Goal: Task Accomplishment & Management: Use online tool/utility

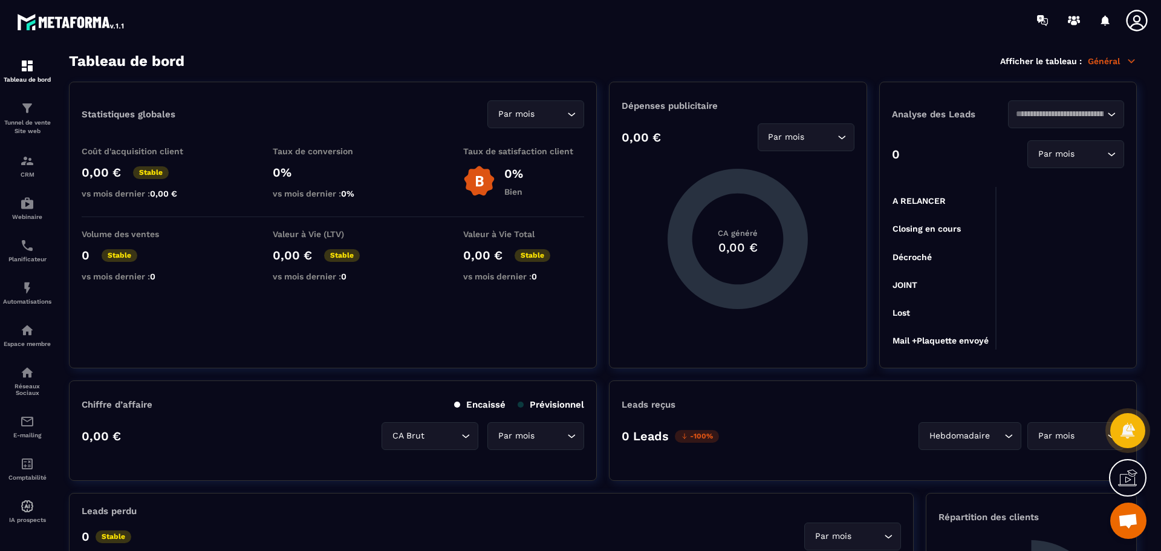
scroll to position [1221, 0]
click at [30, 131] on p "Tunnel de vente Site web" at bounding box center [27, 126] width 48 height 17
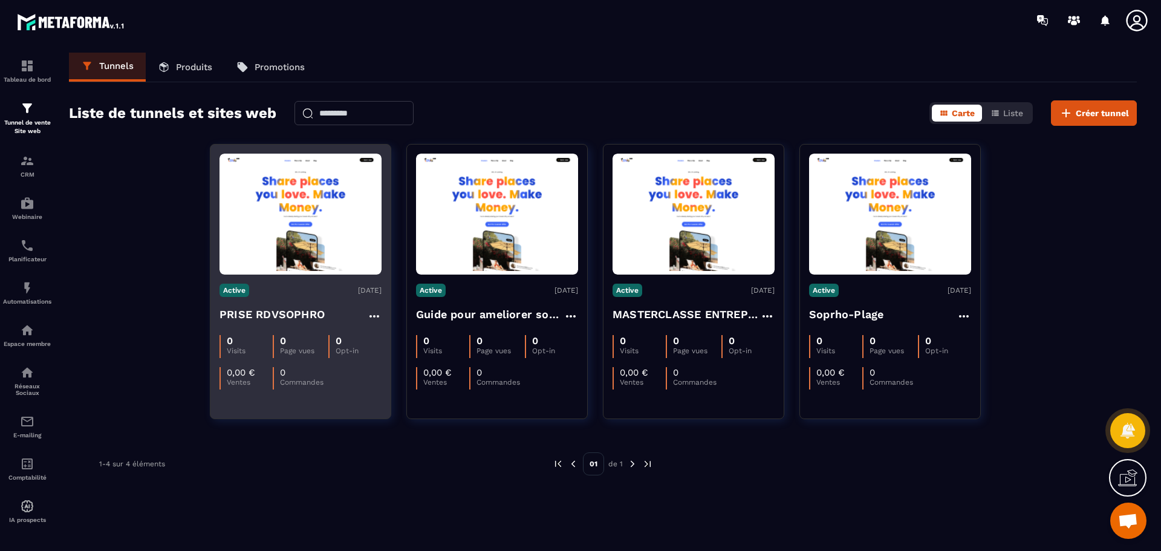
click at [264, 264] on img at bounding box center [300, 214] width 162 height 114
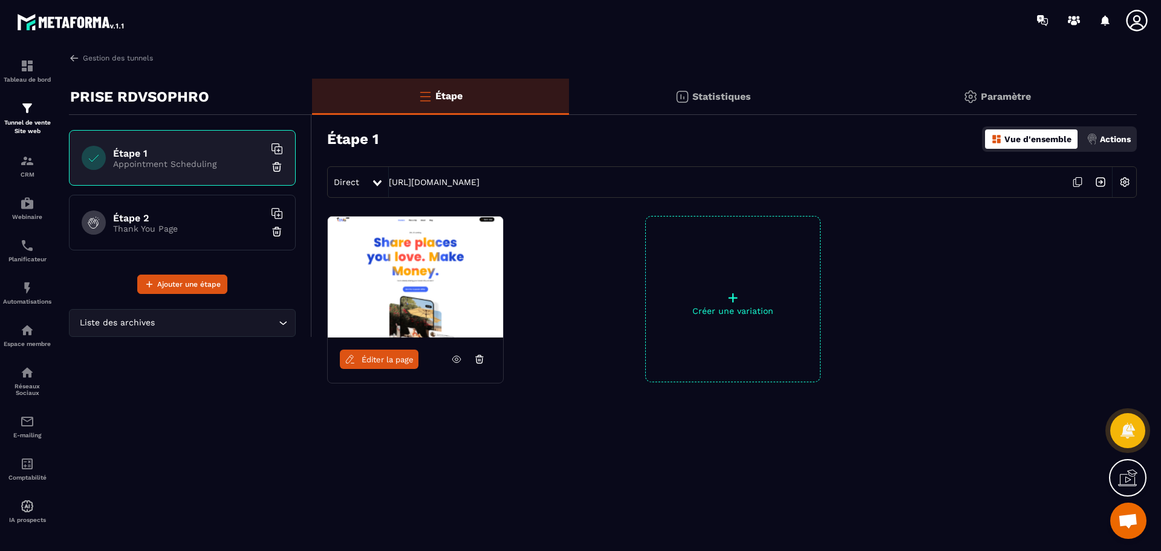
click at [1111, 140] on p "Actions" at bounding box center [1115, 139] width 31 height 10
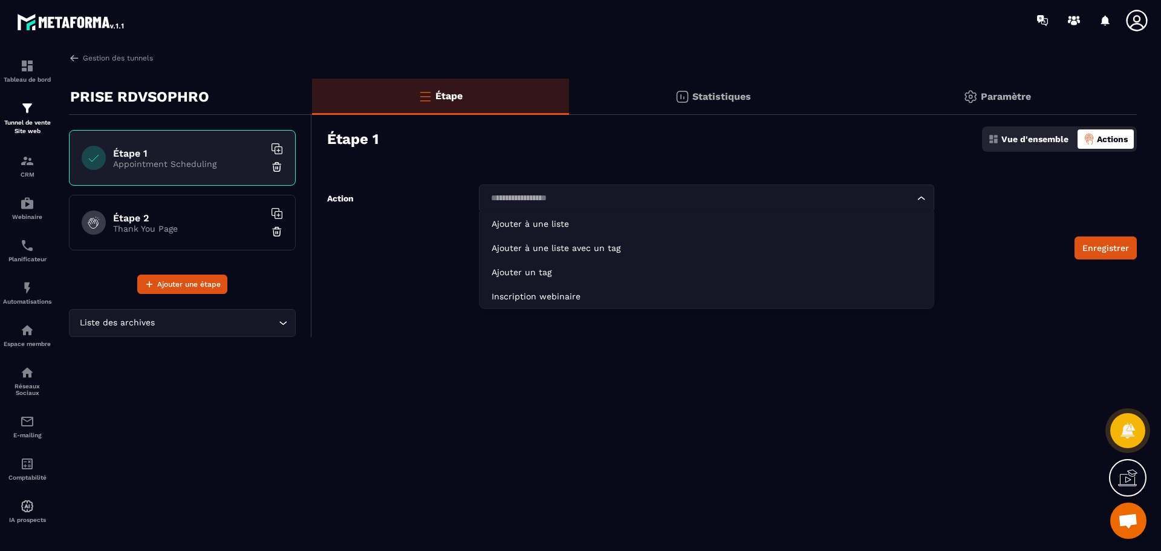
click at [920, 203] on icon "Search for option" at bounding box center [921, 198] width 12 height 12
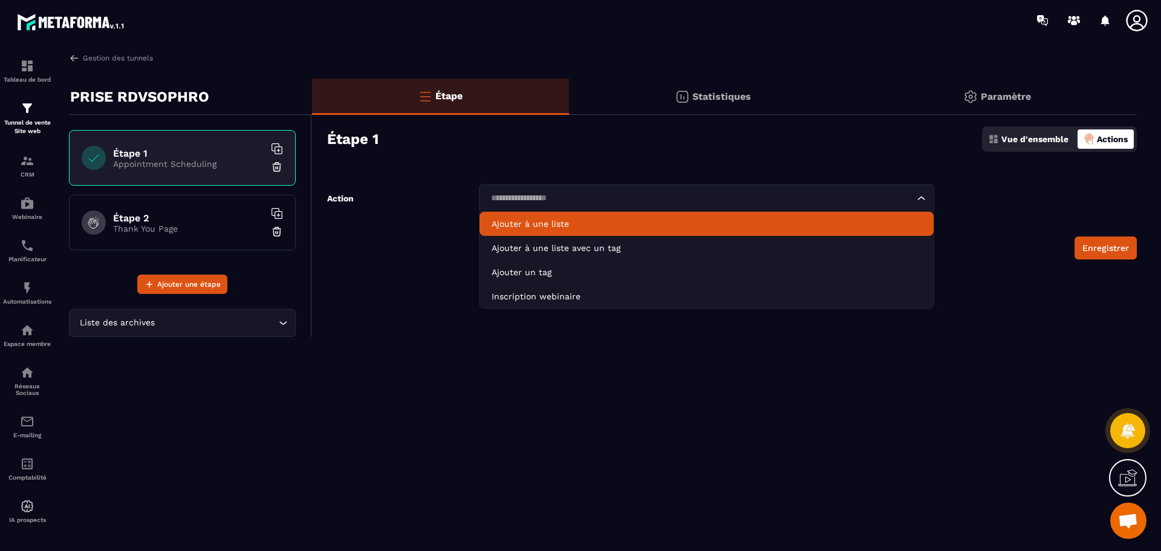
click at [721, 100] on p "Statistiques" at bounding box center [721, 96] width 59 height 11
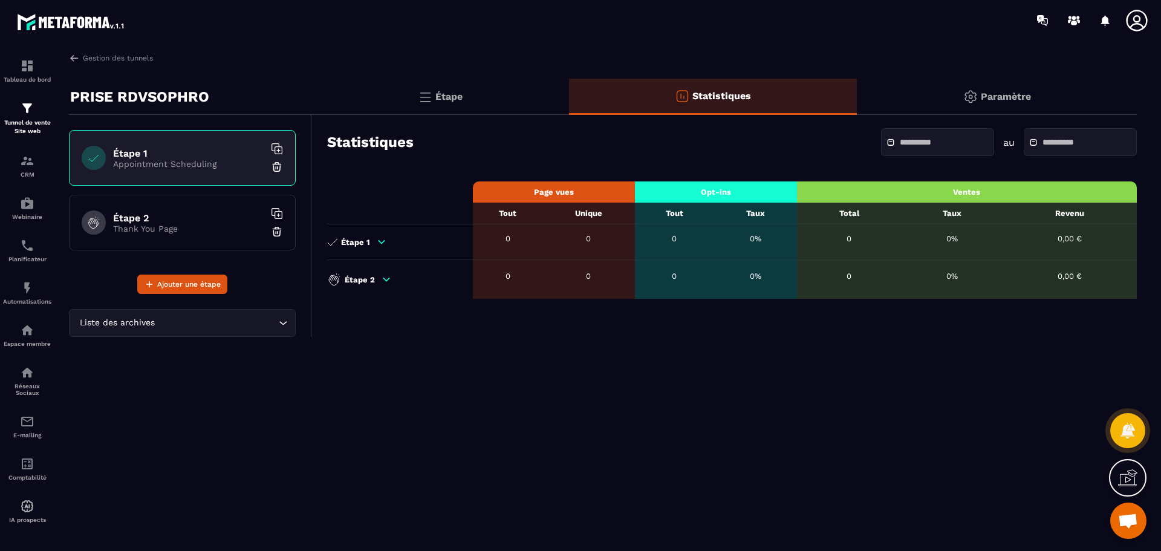
click at [443, 92] on p "Étape" at bounding box center [448, 96] width 27 height 11
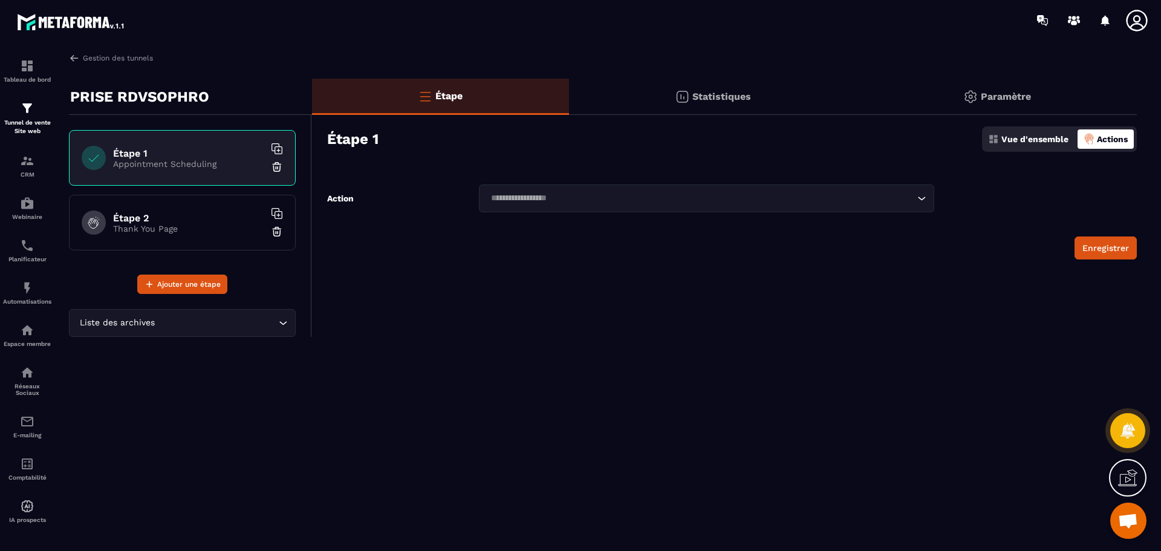
click at [857, 93] on div "Statistiques" at bounding box center [997, 97] width 280 height 36
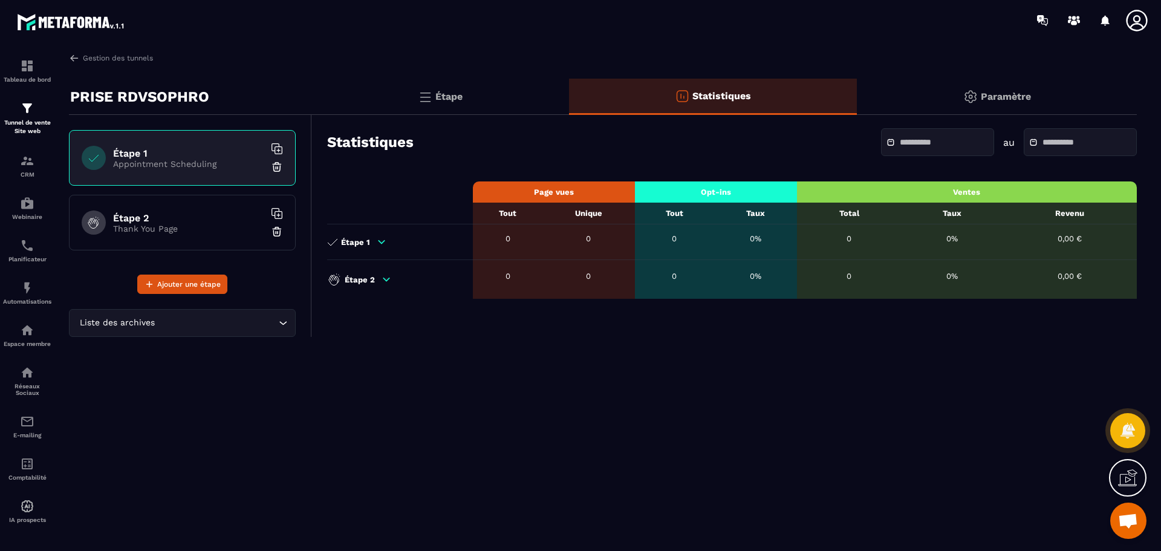
click at [377, 245] on icon at bounding box center [381, 241] width 11 height 11
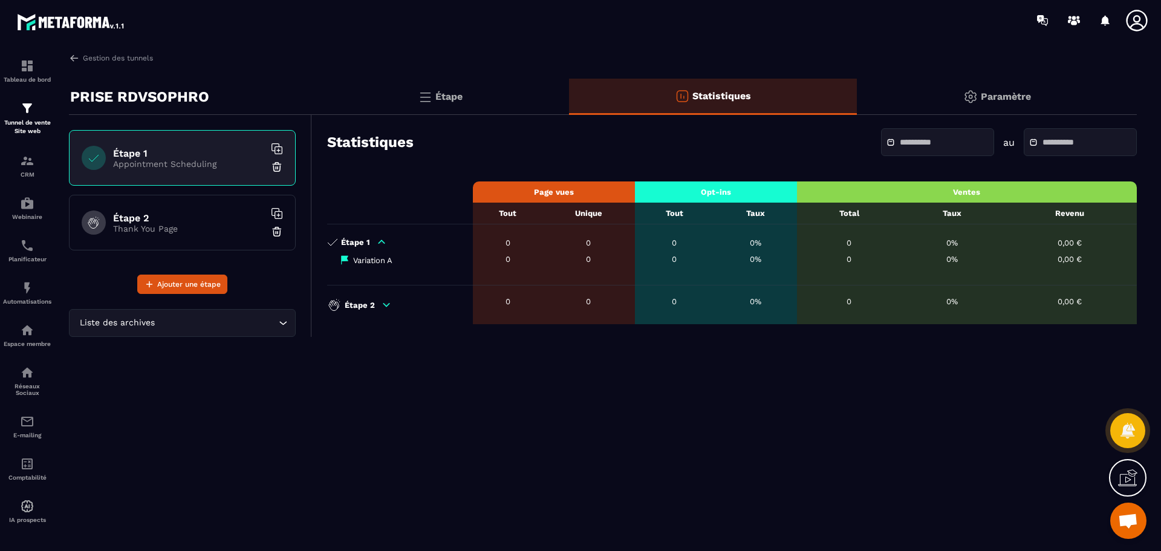
click at [377, 245] on icon at bounding box center [381, 241] width 11 height 11
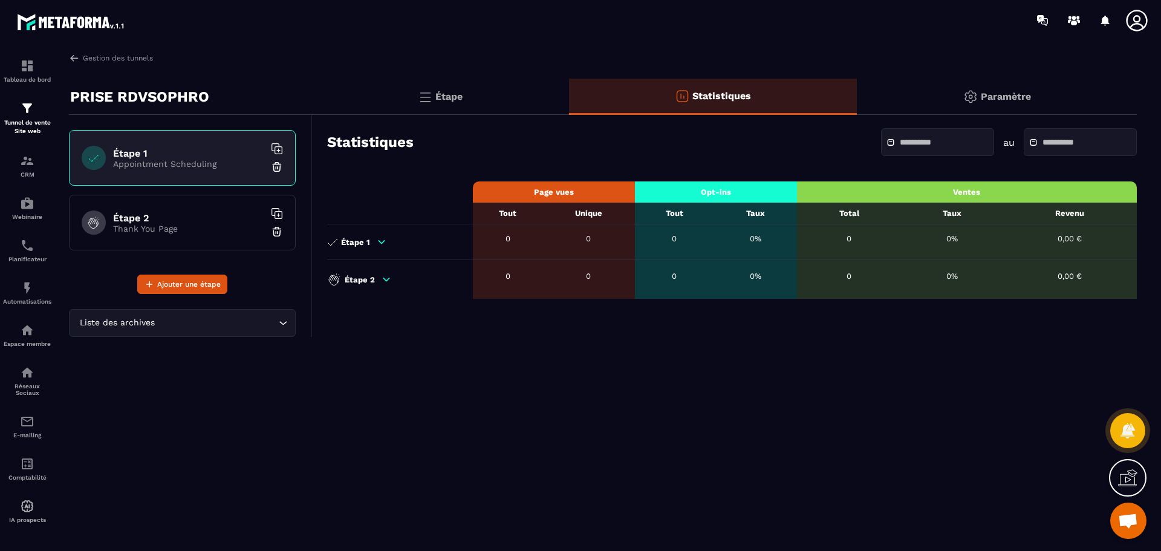
click at [377, 245] on icon at bounding box center [381, 241] width 11 height 11
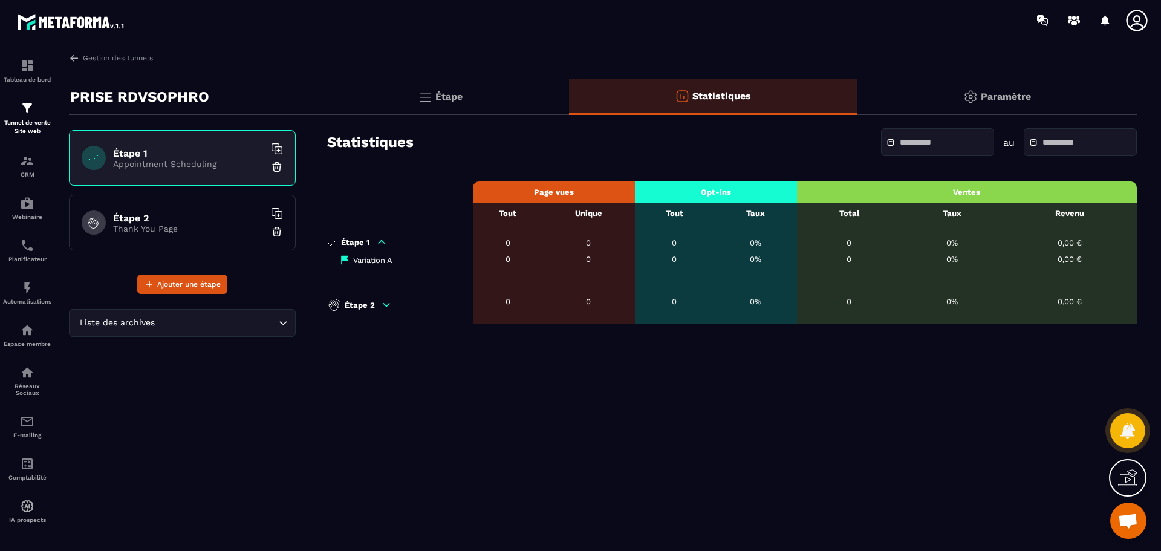
click at [377, 245] on icon at bounding box center [381, 241] width 11 height 11
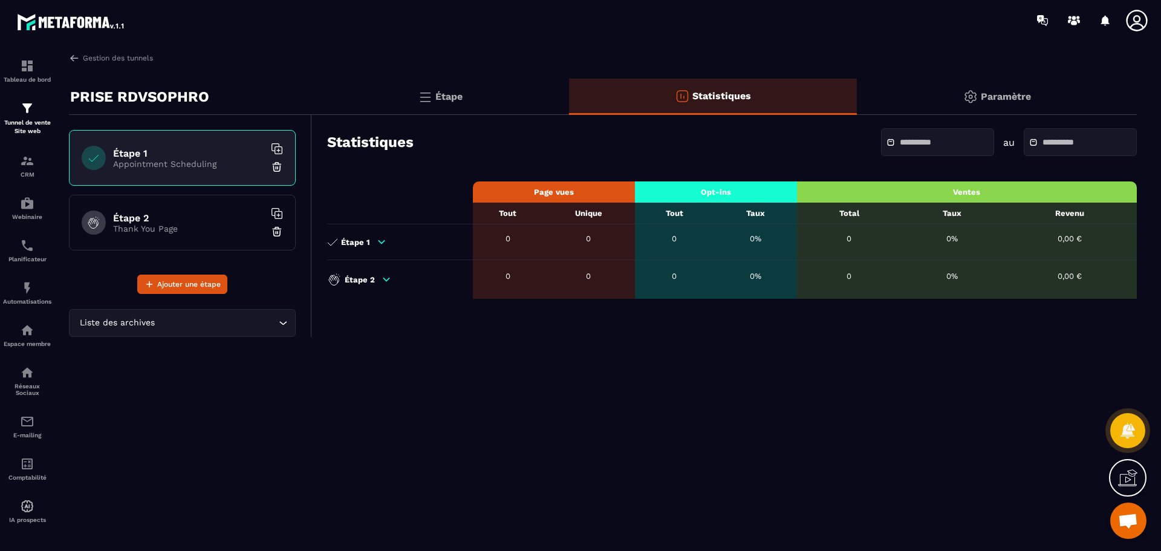
click at [377, 245] on icon at bounding box center [381, 241] width 11 height 11
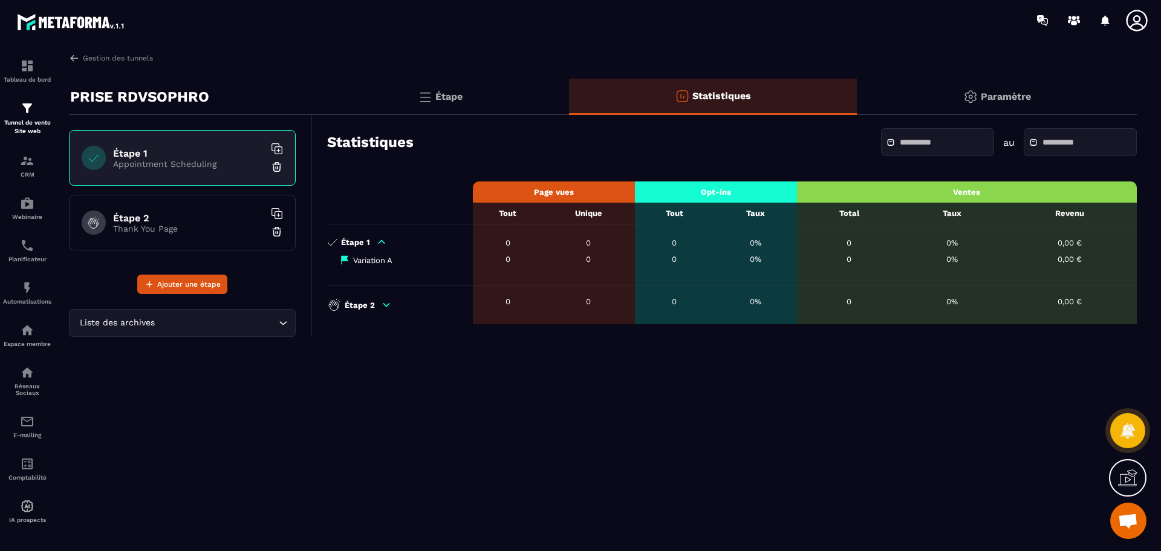
click at [377, 245] on icon at bounding box center [381, 241] width 11 height 11
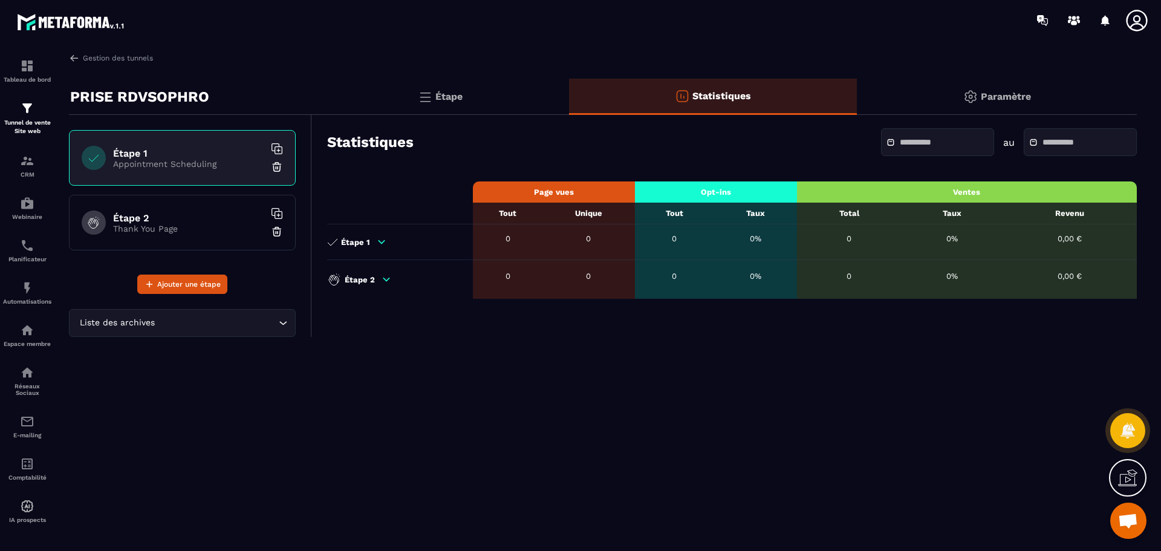
click at [377, 245] on icon at bounding box center [381, 241] width 11 height 11
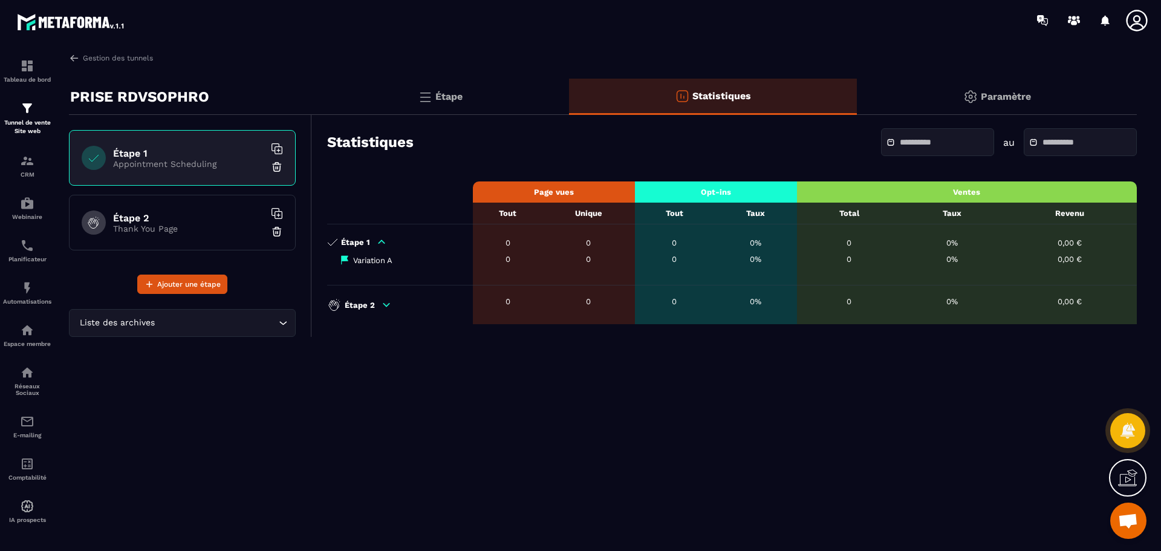
click at [385, 246] on icon at bounding box center [381, 241] width 11 height 11
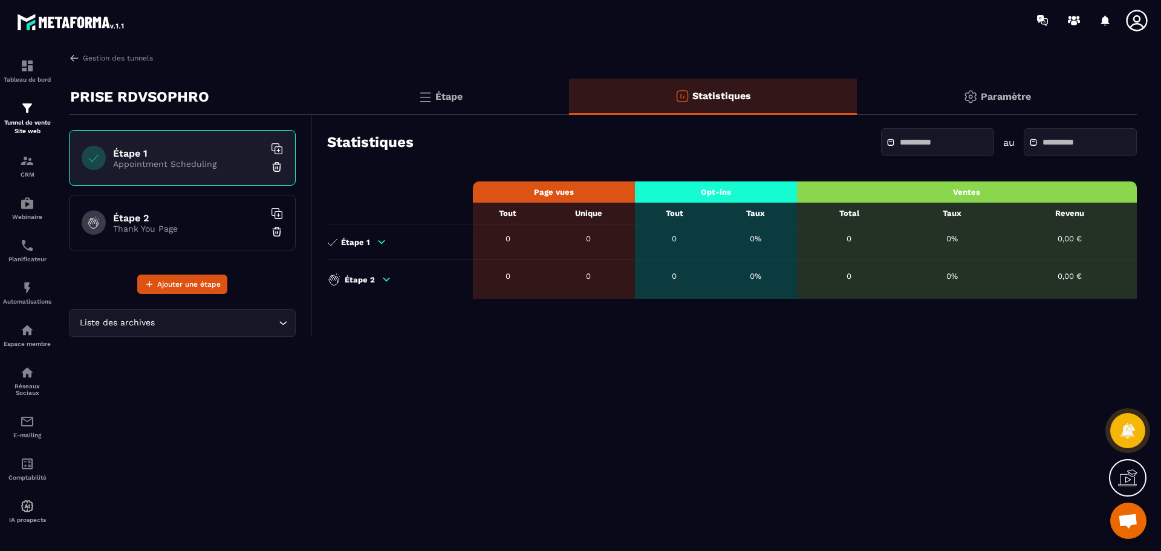
click at [385, 246] on icon at bounding box center [381, 241] width 11 height 11
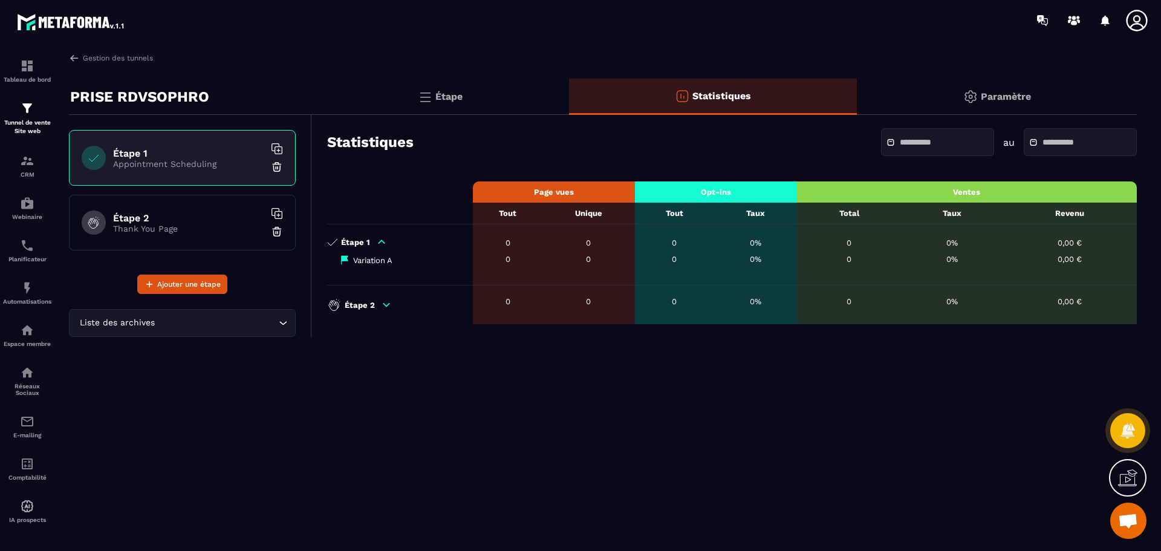
click at [385, 246] on icon at bounding box center [381, 241] width 11 height 11
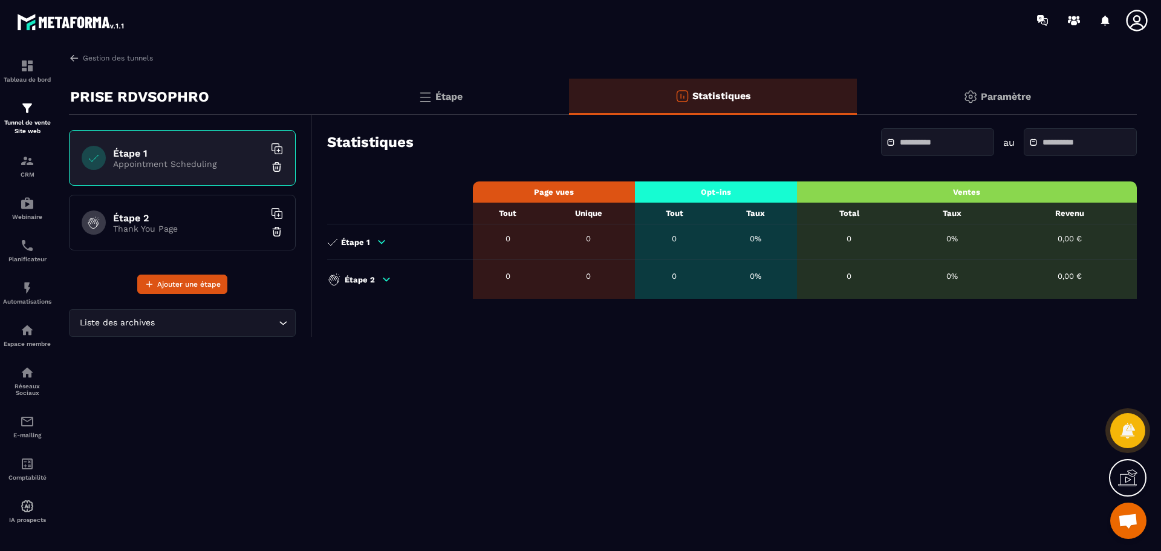
click at [344, 241] on p "Étape 1" at bounding box center [355, 242] width 29 height 9
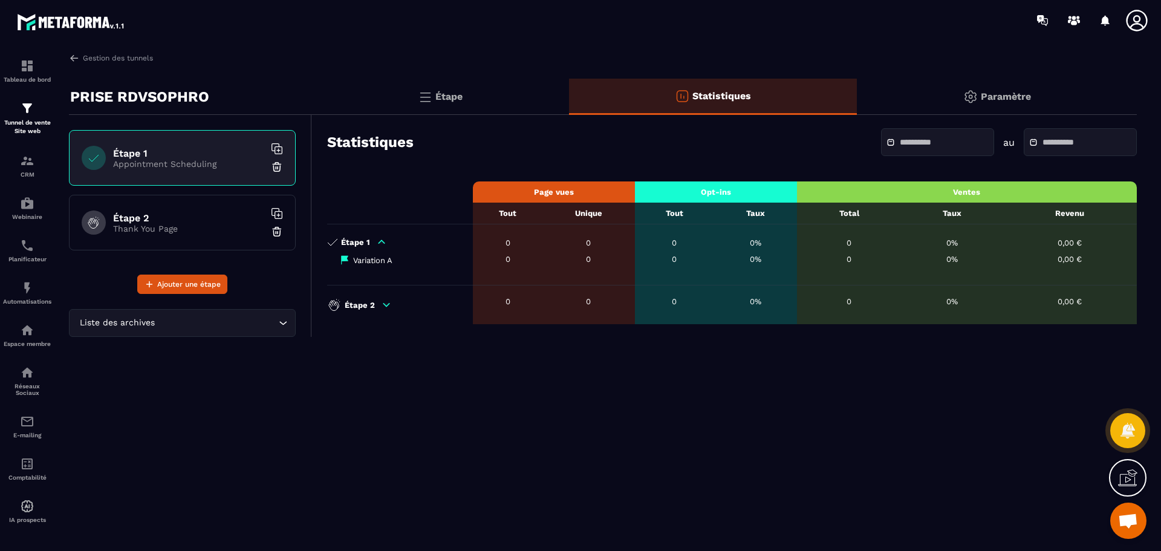
click at [344, 241] on p "Étape 1" at bounding box center [355, 242] width 29 height 9
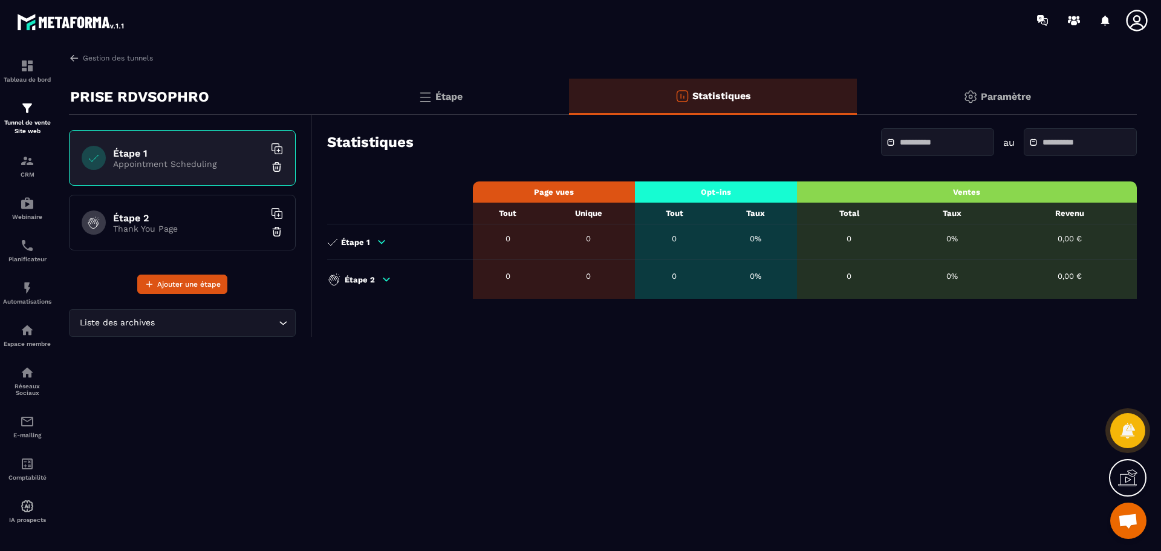
click at [344, 241] on p "Étape 1" at bounding box center [355, 242] width 29 height 9
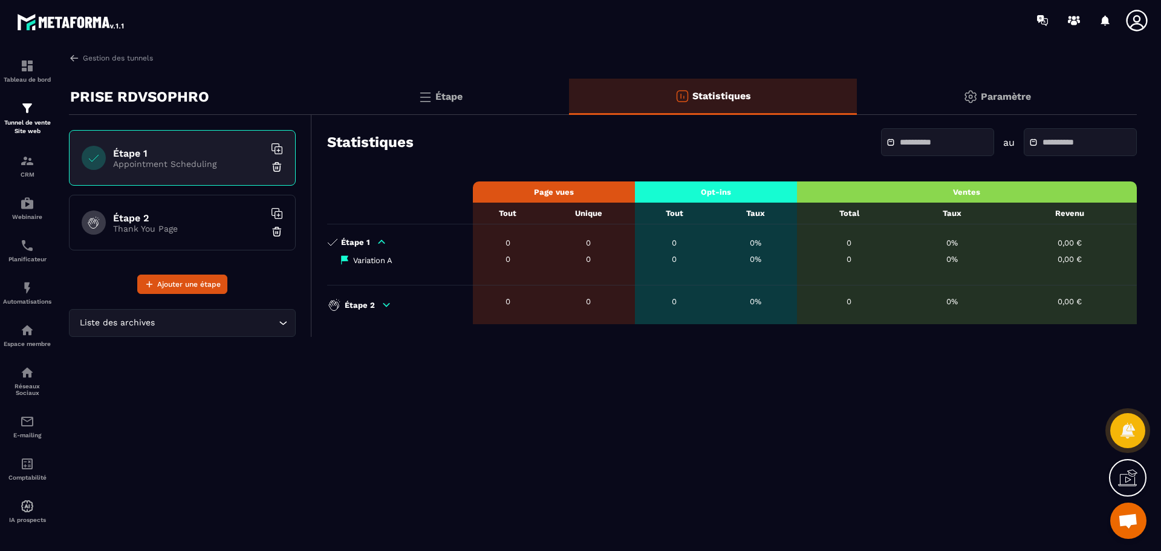
click at [344, 241] on p "Étape 1" at bounding box center [355, 242] width 29 height 9
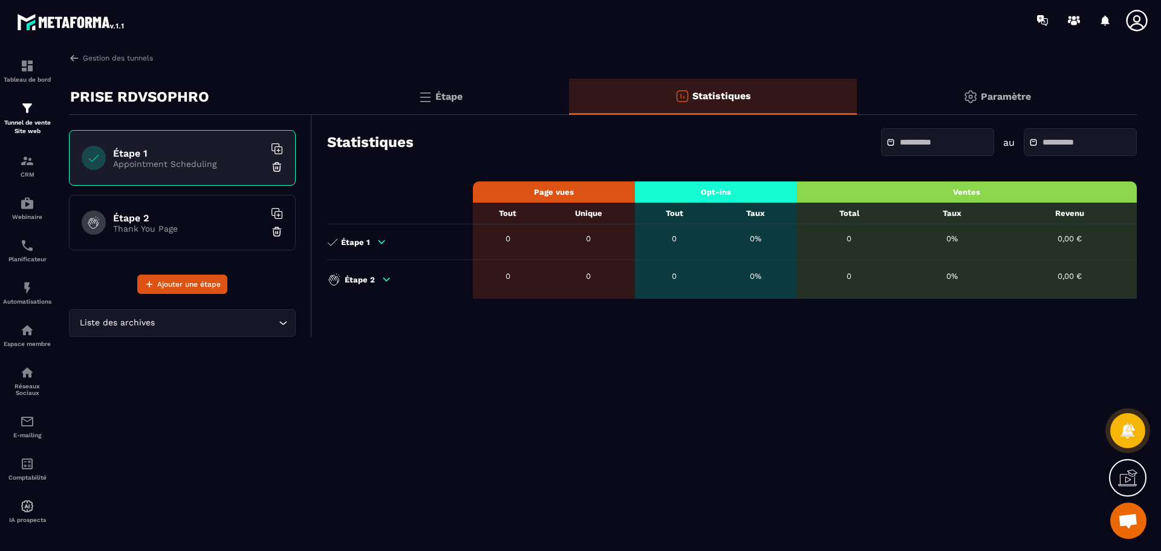
click at [344, 241] on p "Étape 1" at bounding box center [355, 242] width 29 height 9
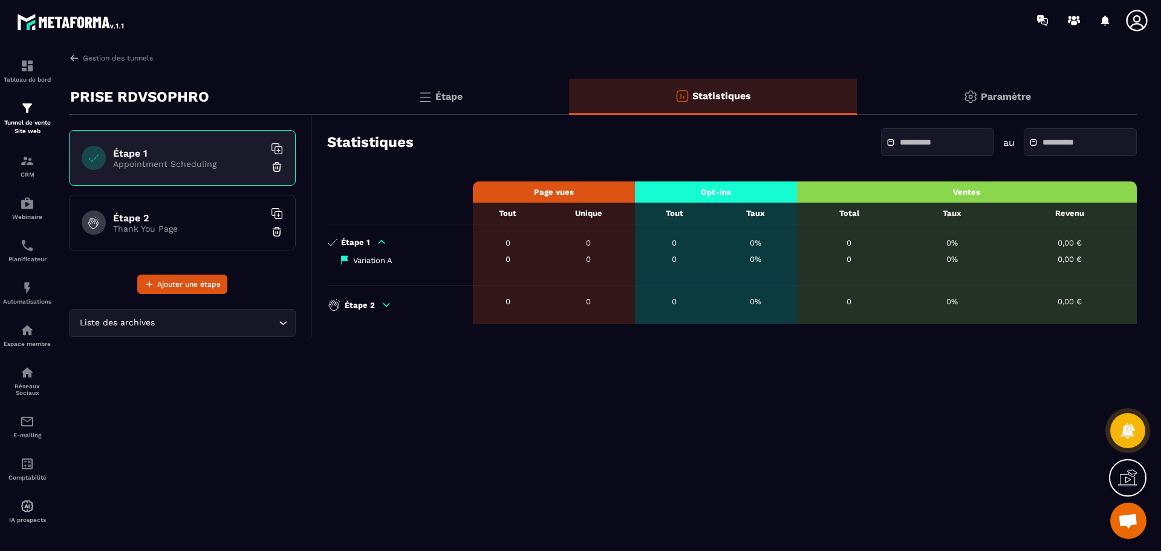
click at [343, 242] on p "Étape 1" at bounding box center [355, 242] width 29 height 9
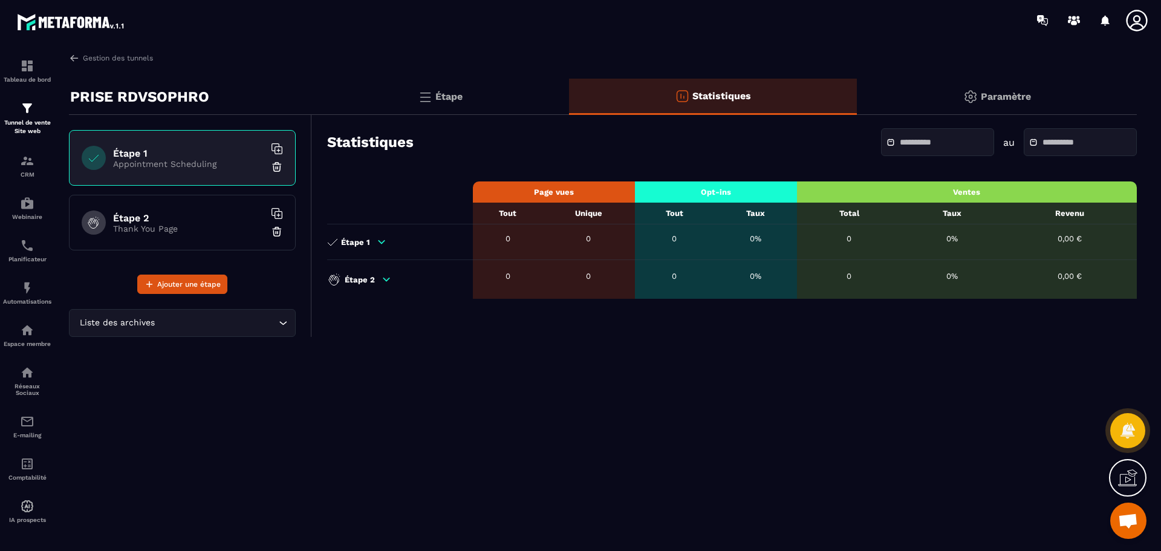
click at [343, 242] on p "Étape 1" at bounding box center [355, 242] width 29 height 9
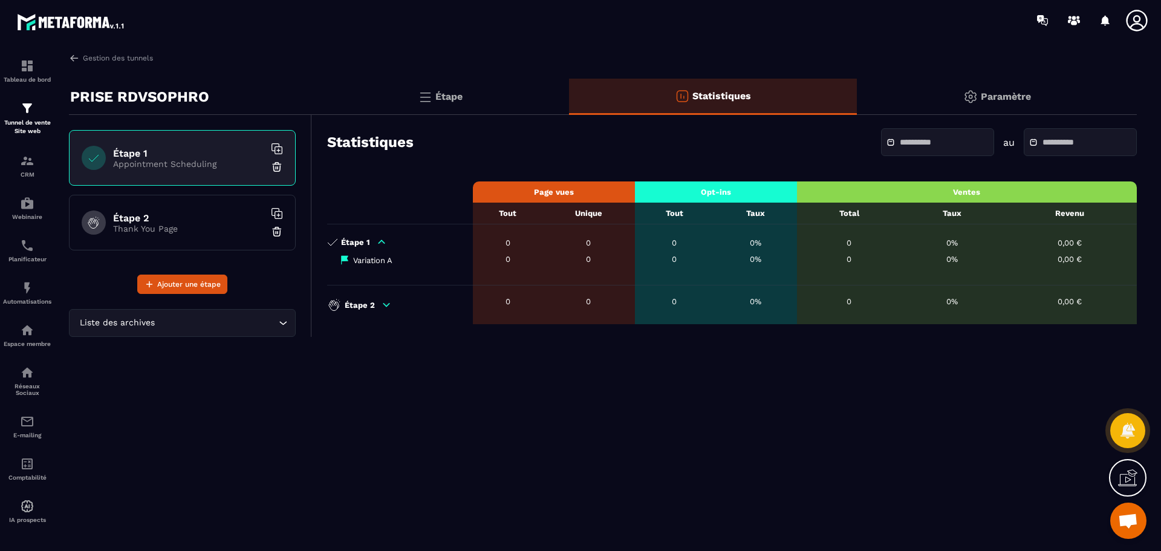
click at [453, 101] on p "Étape" at bounding box center [448, 96] width 27 height 11
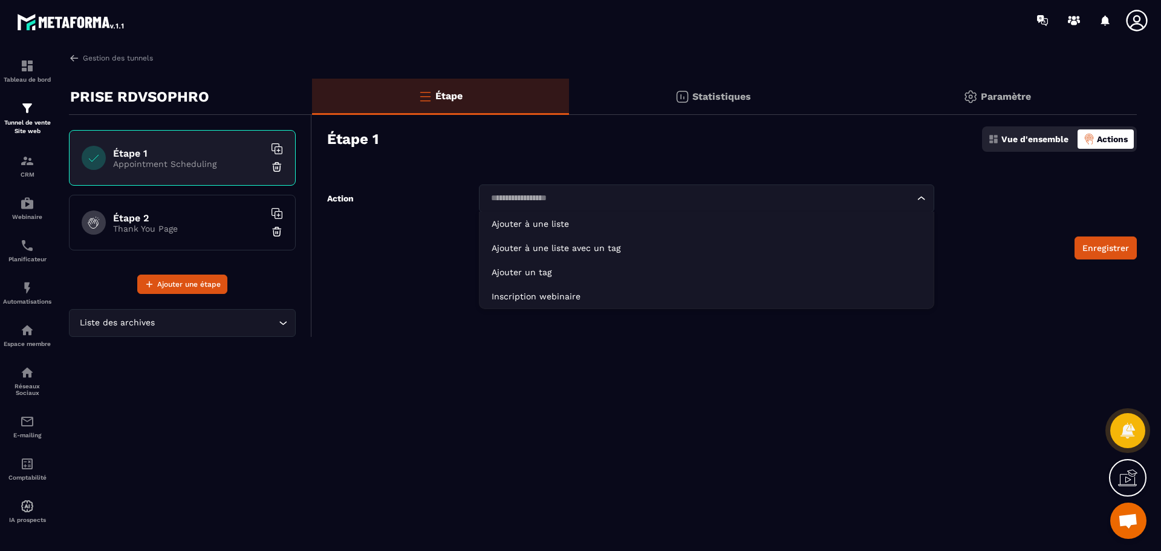
click at [918, 196] on icon "Search for option" at bounding box center [921, 198] width 12 height 12
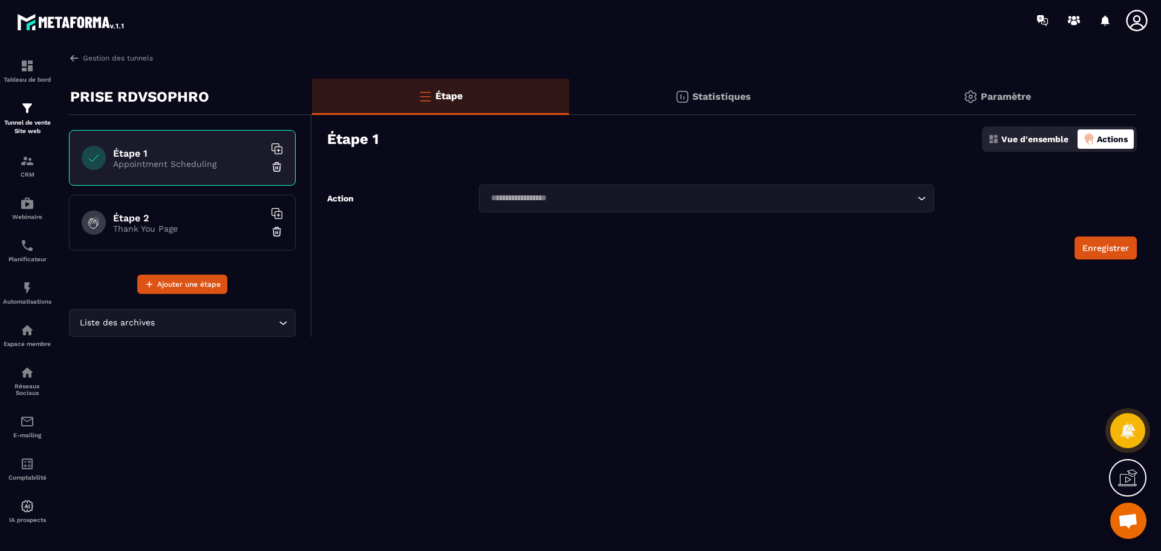
click at [423, 270] on div "Étape Statistiques Paramètre Étape 1 Vue d'ensemble Actions Action Loading... A…" at bounding box center [724, 208] width 825 height 258
click at [152, 167] on p "Appointment Scheduling" at bounding box center [188, 164] width 151 height 10
click at [149, 213] on h6 "Étape 2" at bounding box center [188, 217] width 151 height 11
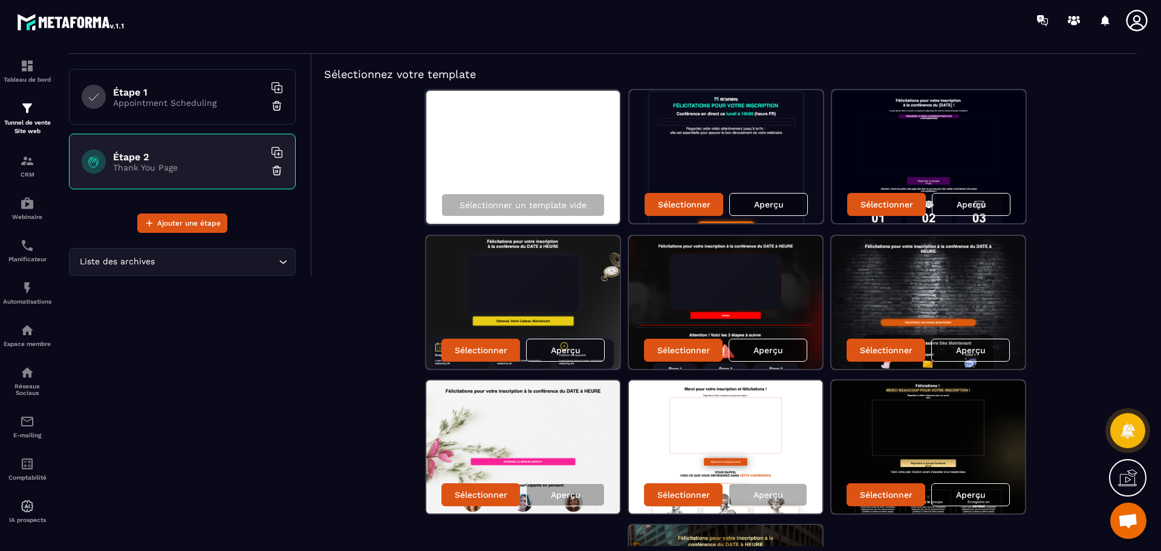
scroll to position [222, 0]
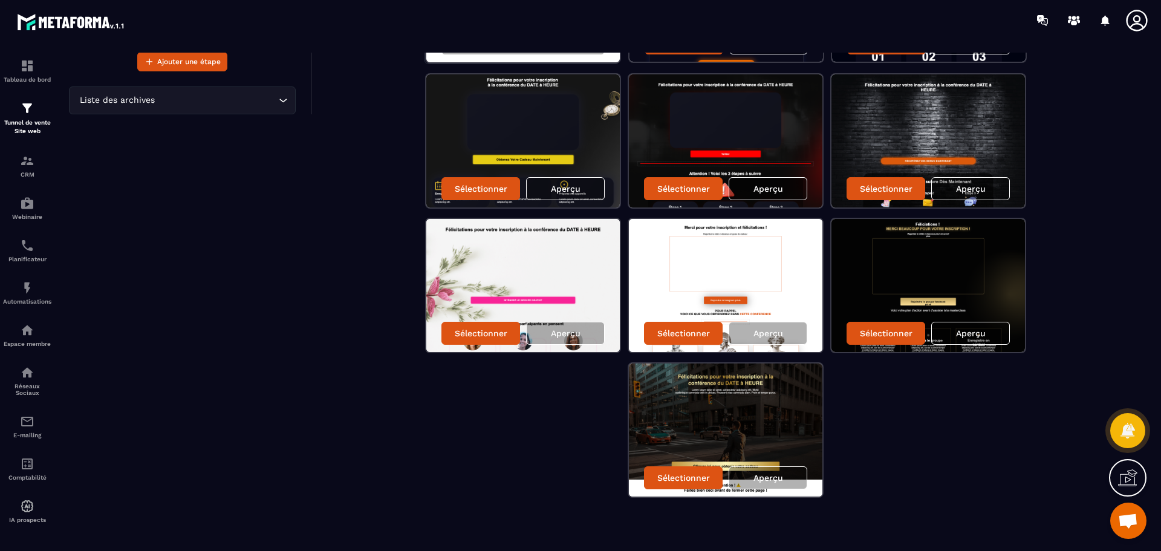
click at [574, 259] on img at bounding box center [522, 285] width 193 height 133
click at [486, 338] on div "Sélectionner" at bounding box center [480, 333] width 79 height 23
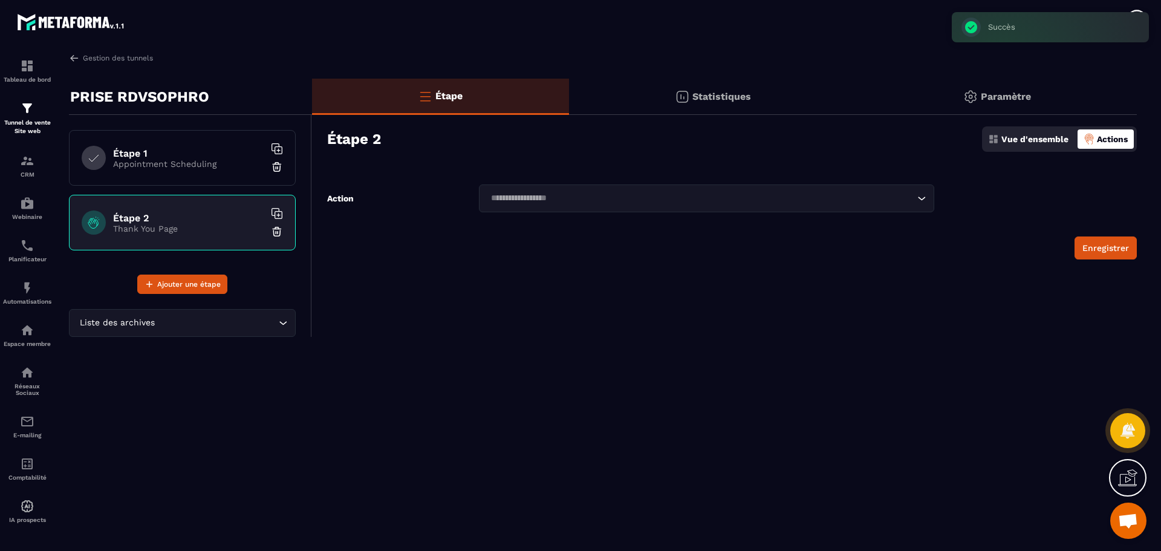
click at [190, 214] on h6 "Étape 2" at bounding box center [188, 217] width 151 height 11
click at [175, 226] on p "Thank You Page" at bounding box center [188, 229] width 151 height 10
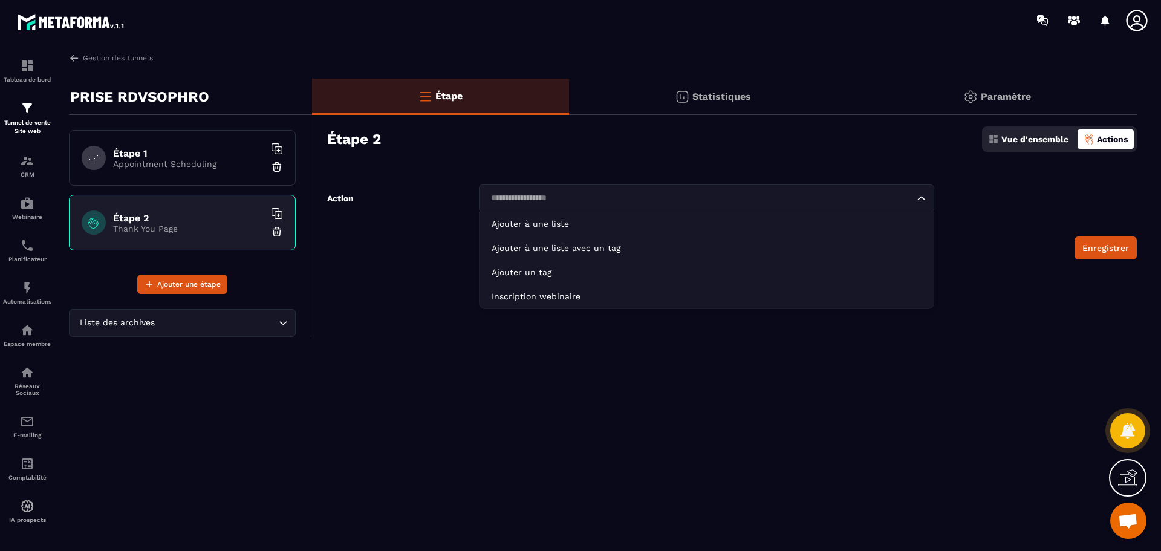
click at [927, 200] on icon "Search for option" at bounding box center [921, 198] width 12 height 12
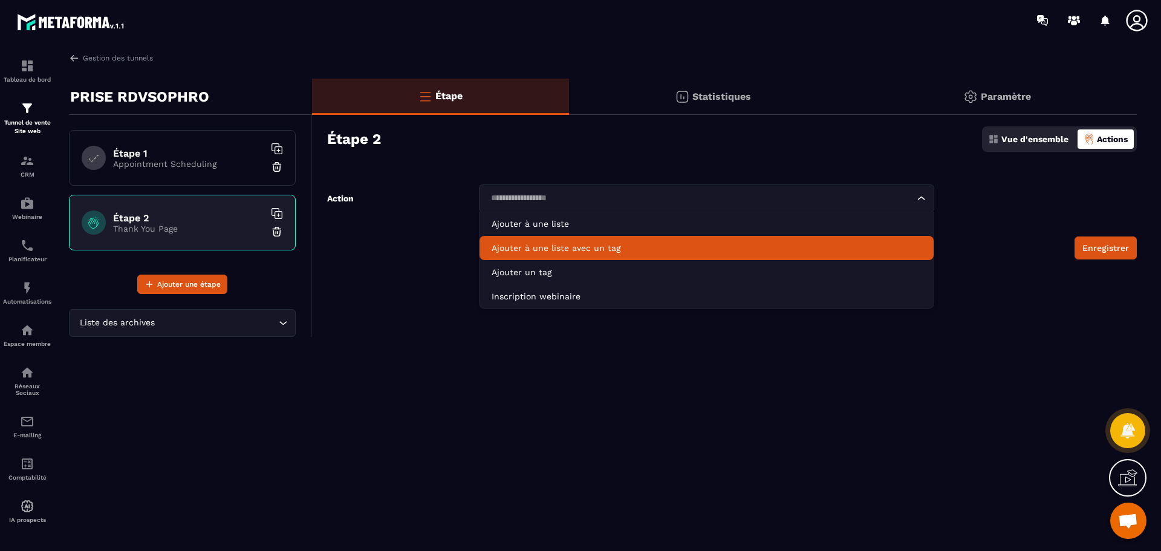
click at [554, 248] on p "Ajouter à une liste avec un tag" at bounding box center [707, 248] width 430 height 12
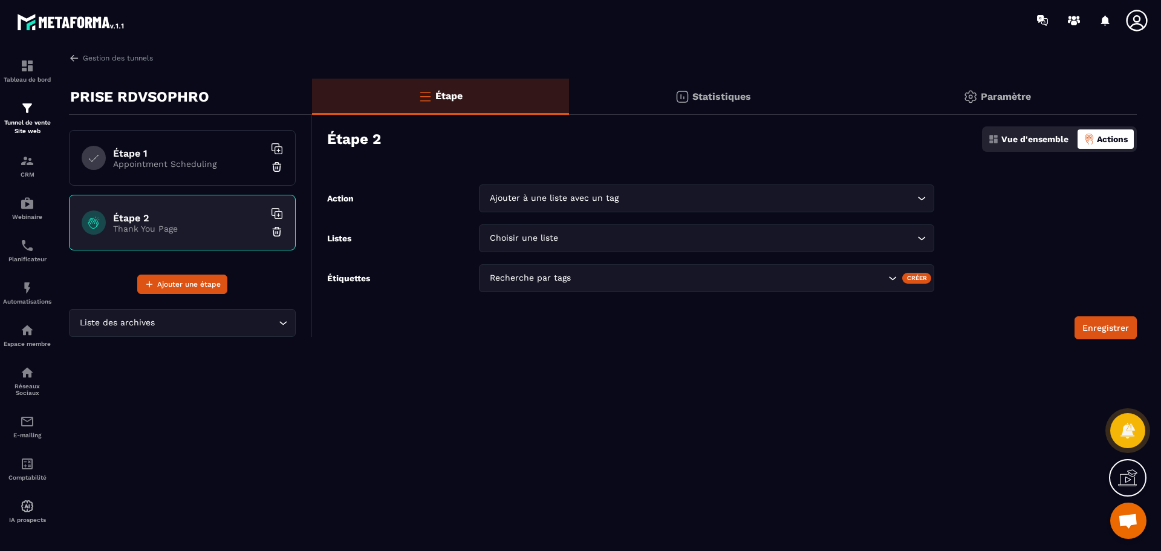
click at [533, 240] on div "Choisir une liste" at bounding box center [700, 238] width 430 height 13
click at [540, 233] on input "Search for option" at bounding box center [700, 238] width 427 height 13
click at [526, 340] on div "Étape Statistiques Paramètre Étape 2 Vue d'ensemble Actions Action Ajouter à un…" at bounding box center [724, 221] width 825 height 285
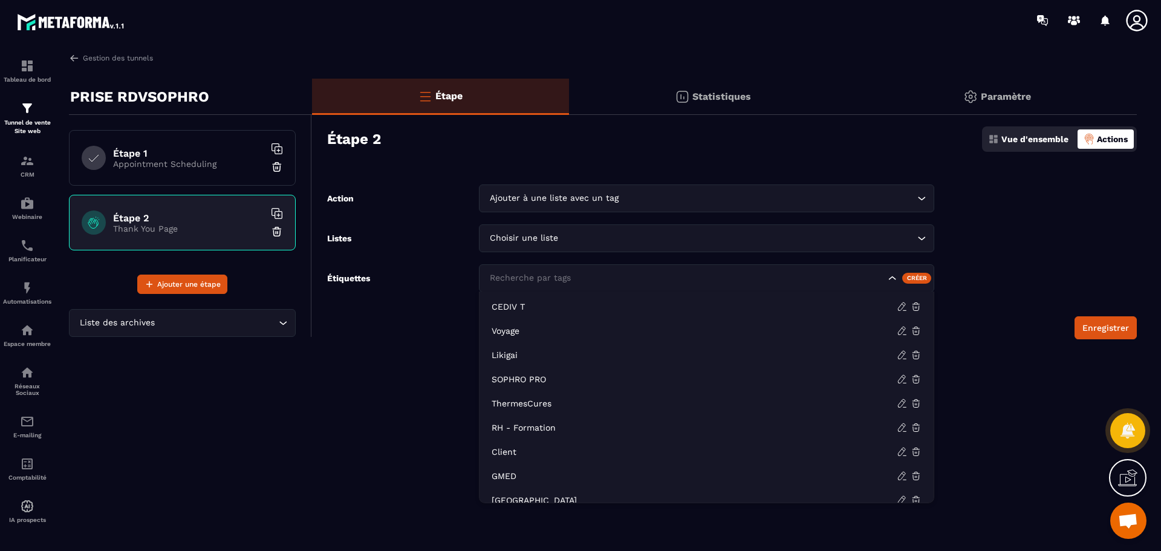
click at [546, 281] on div "Recherche par tags" at bounding box center [685, 277] width 401 height 13
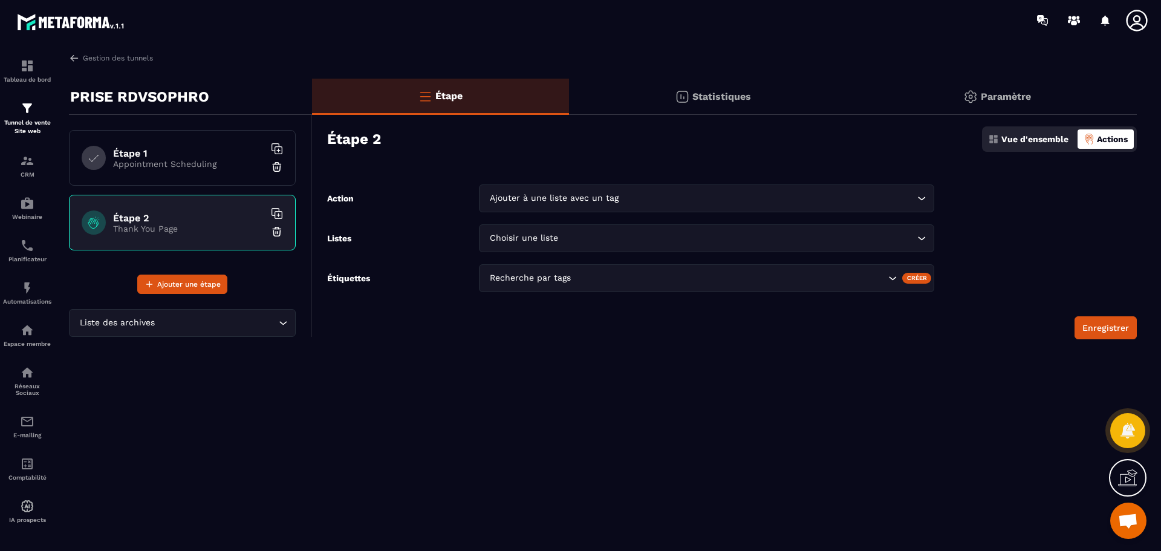
click at [918, 281] on div "Créer" at bounding box center [917, 278] width 30 height 11
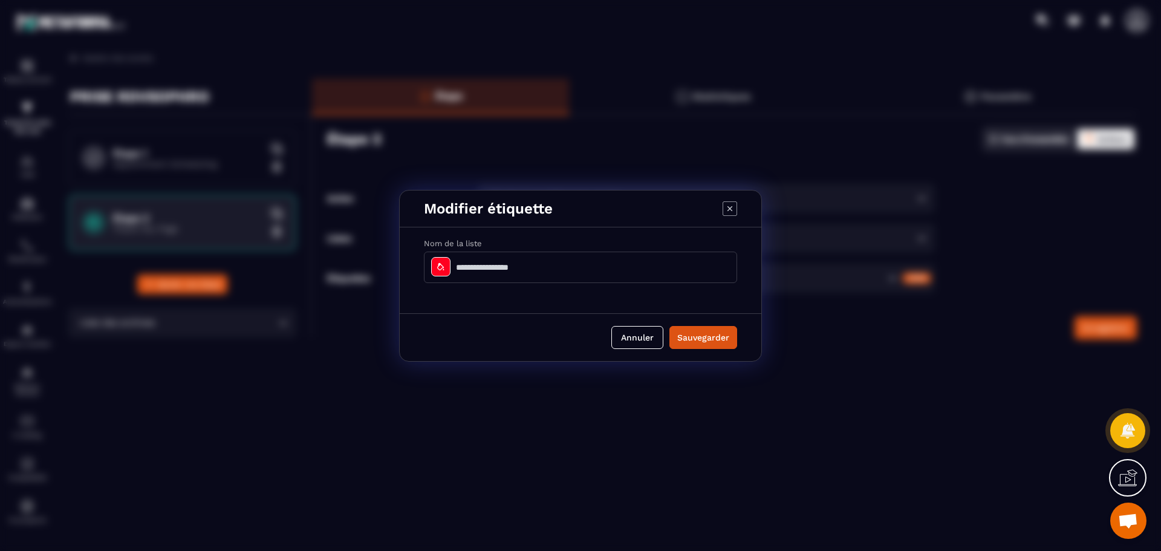
click at [534, 263] on input "Modal window" at bounding box center [580, 267] width 313 height 31
type input "**********"
click at [717, 341] on button "Sauvegarder" at bounding box center [703, 337] width 68 height 23
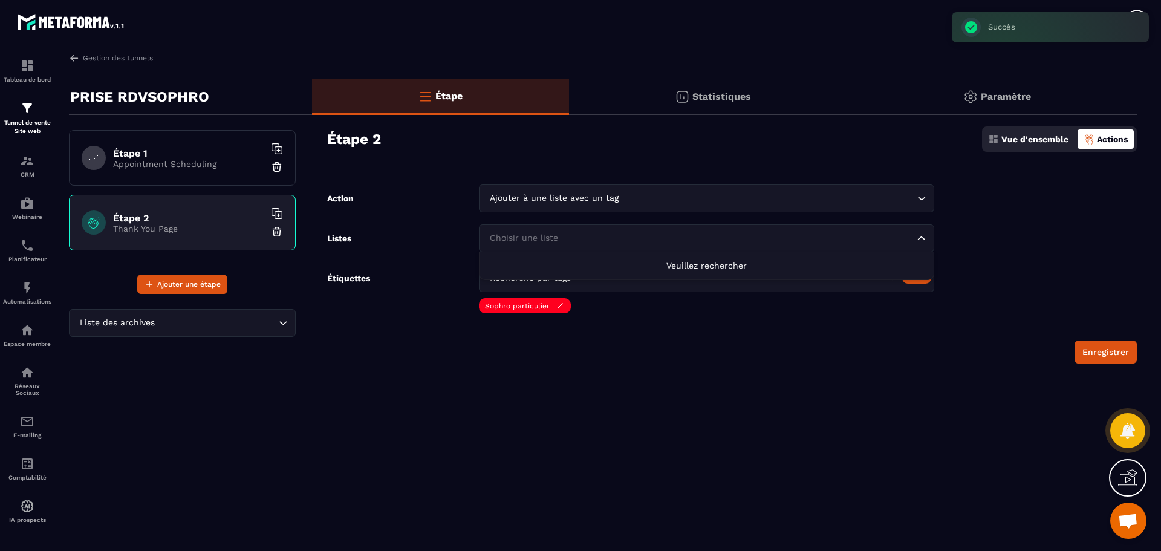
click at [539, 241] on div "Choisir une liste" at bounding box center [700, 238] width 430 height 13
click at [710, 264] on span "Veuillez rechercher" at bounding box center [706, 266] width 80 height 10
click at [684, 350] on div "Enregistrer" at bounding box center [732, 351] width 810 height 23
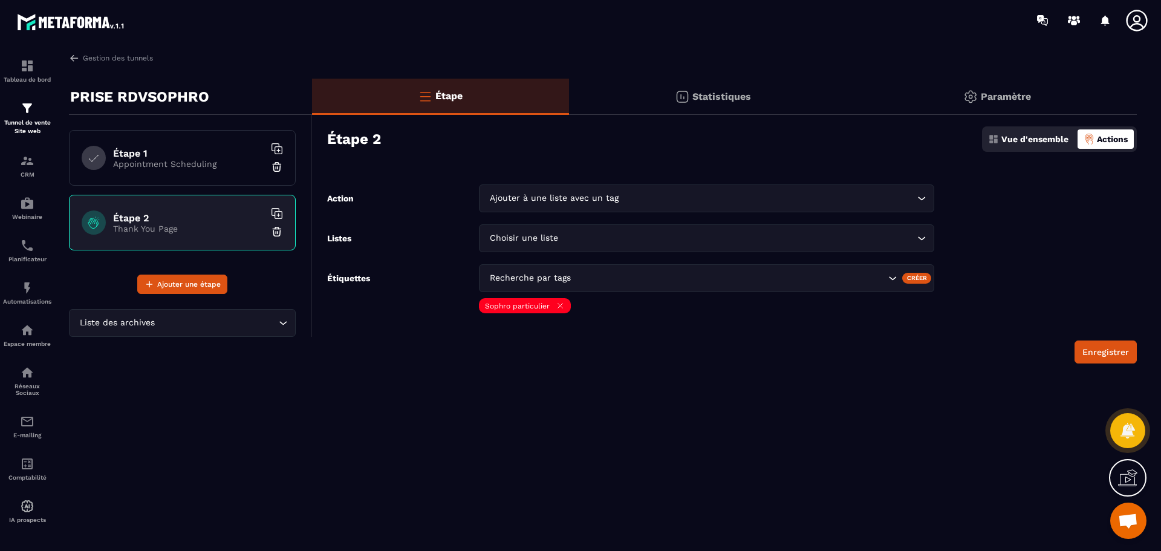
click at [134, 153] on h6 "Étape 1" at bounding box center [188, 153] width 151 height 11
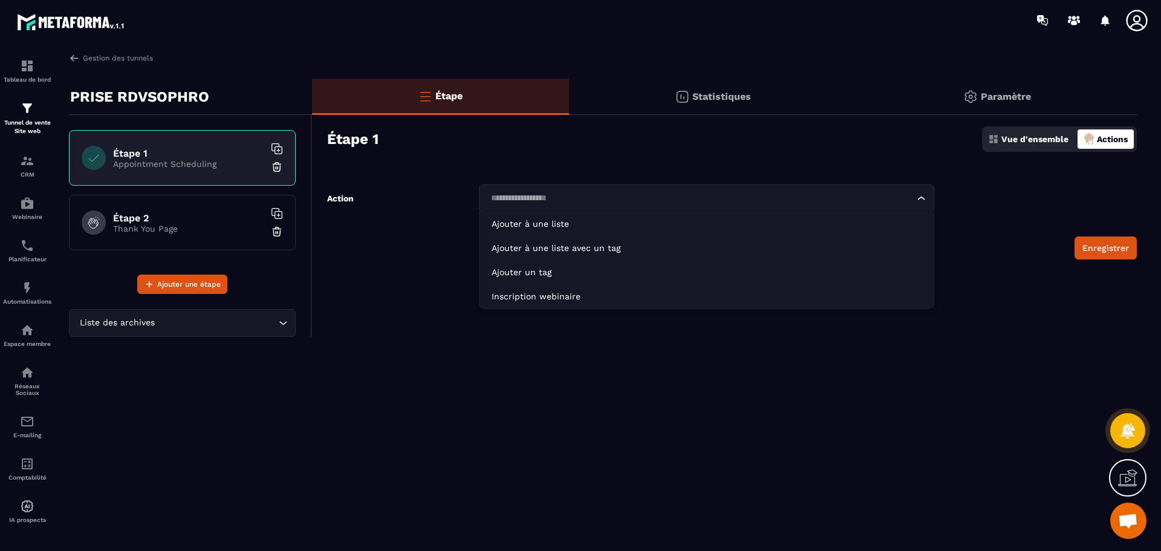
click at [914, 198] on input "Search for option" at bounding box center [700, 198] width 427 height 13
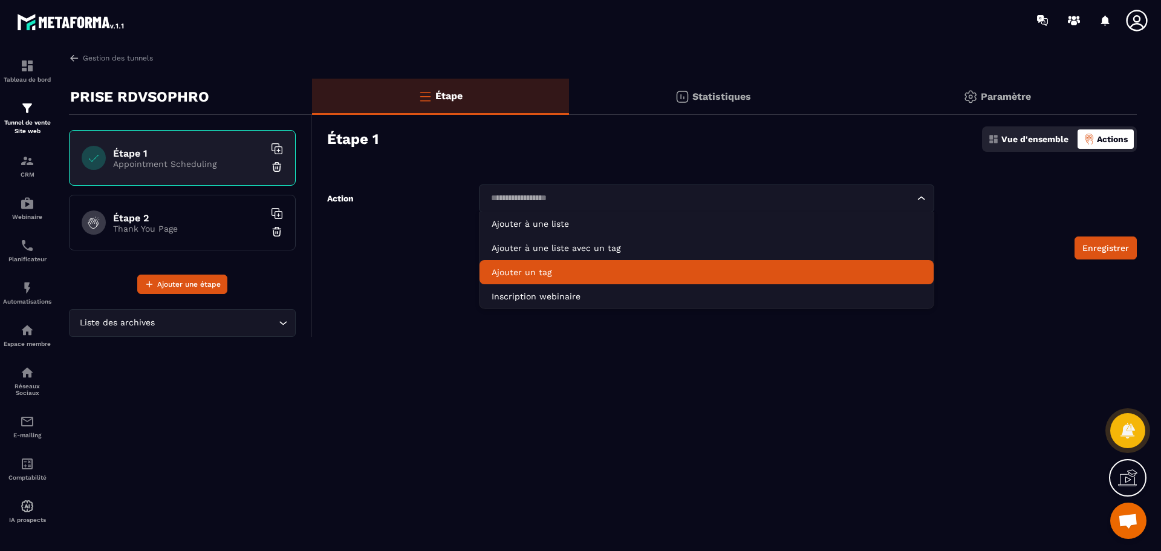
click at [540, 275] on p "Ajouter un tag" at bounding box center [707, 272] width 430 height 12
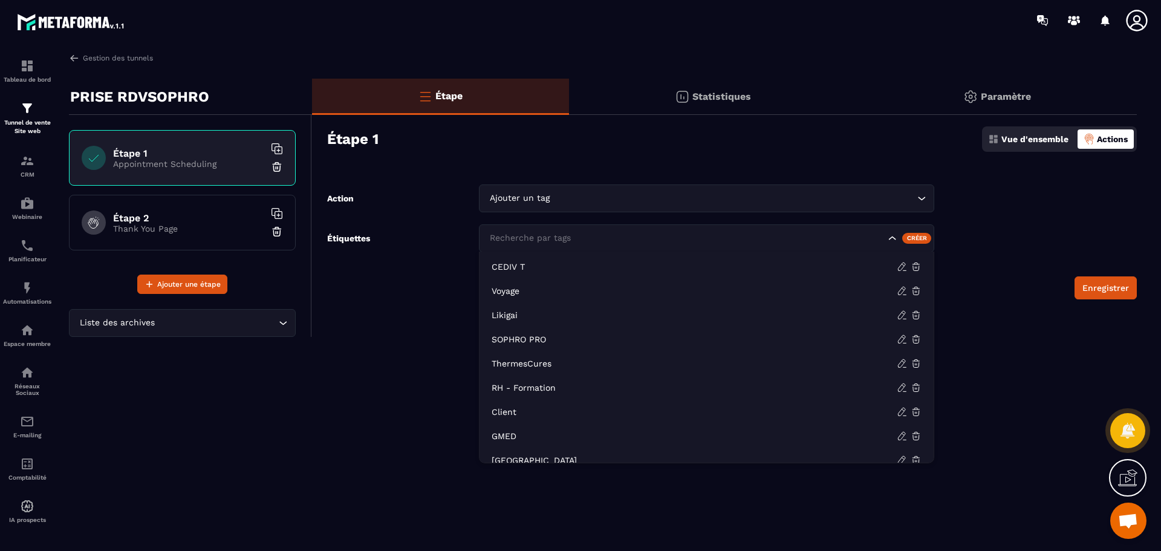
click at [573, 238] on input "Search for option" at bounding box center [686, 238] width 398 height 13
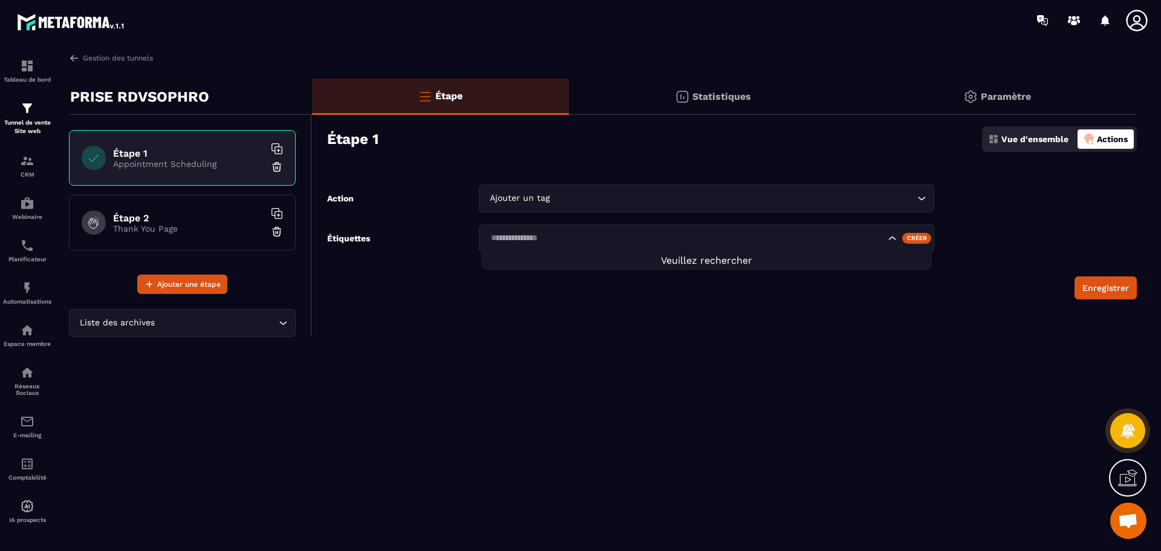
type input "**********"
click at [916, 239] on div "Créer" at bounding box center [917, 238] width 30 height 11
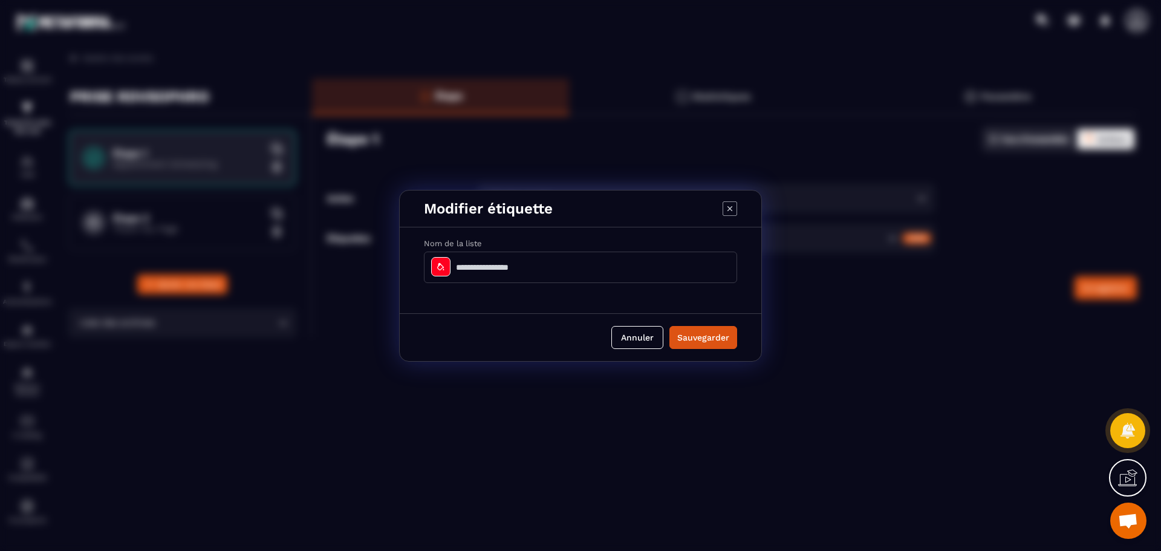
click at [534, 275] on input "Modal window" at bounding box center [580, 267] width 313 height 31
type input "**********"
click at [722, 339] on button "Sauvegarder" at bounding box center [703, 337] width 68 height 23
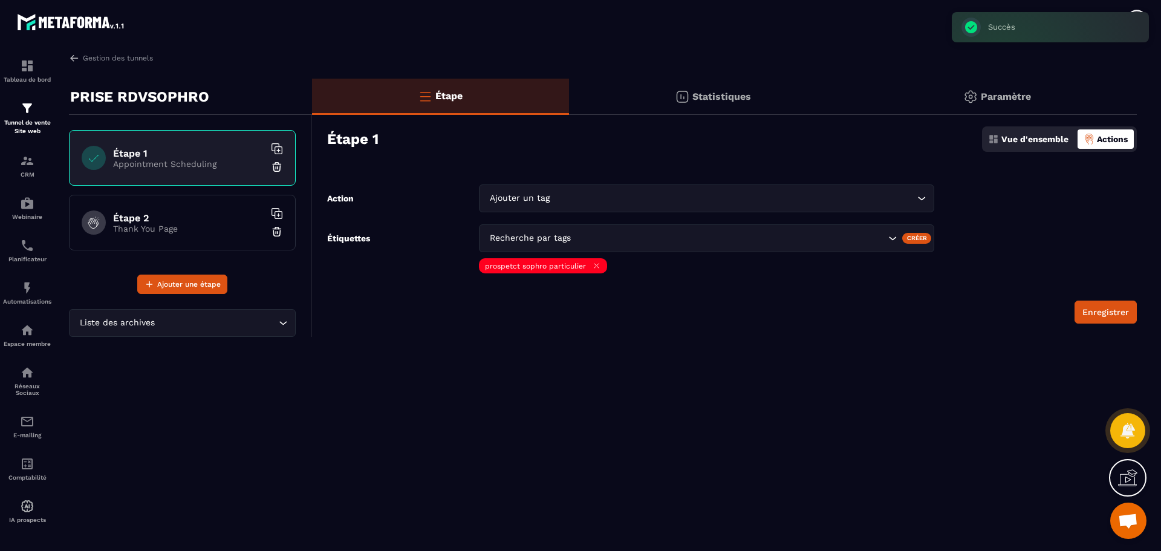
click at [163, 218] on h6 "Étape 2" at bounding box center [188, 217] width 151 height 11
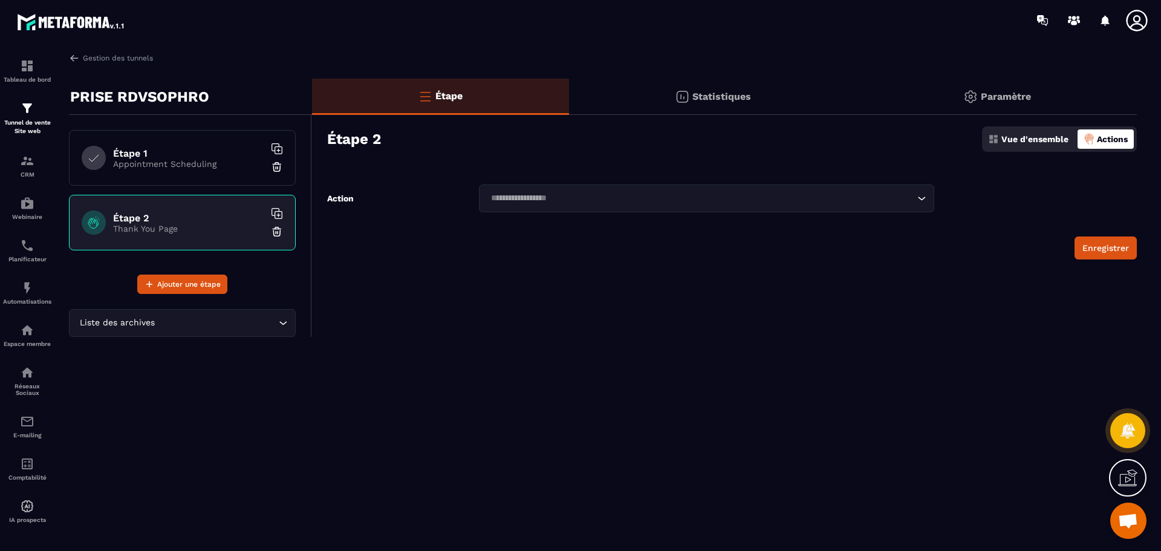
click at [222, 163] on p "Appointment Scheduling" at bounding box center [188, 164] width 151 height 10
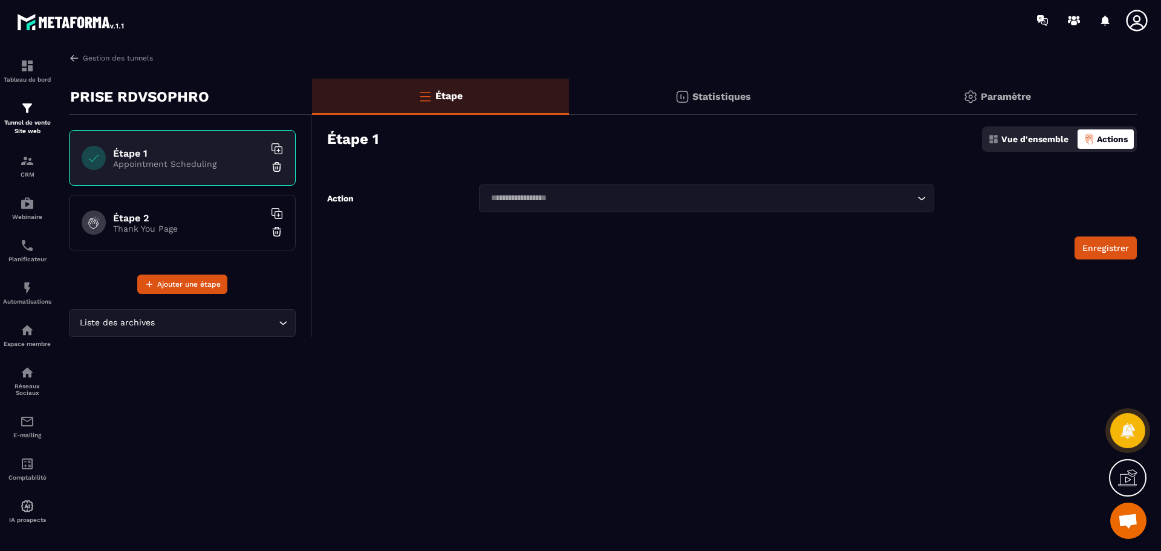
click at [692, 206] on div "Loading..." at bounding box center [706, 198] width 455 height 28
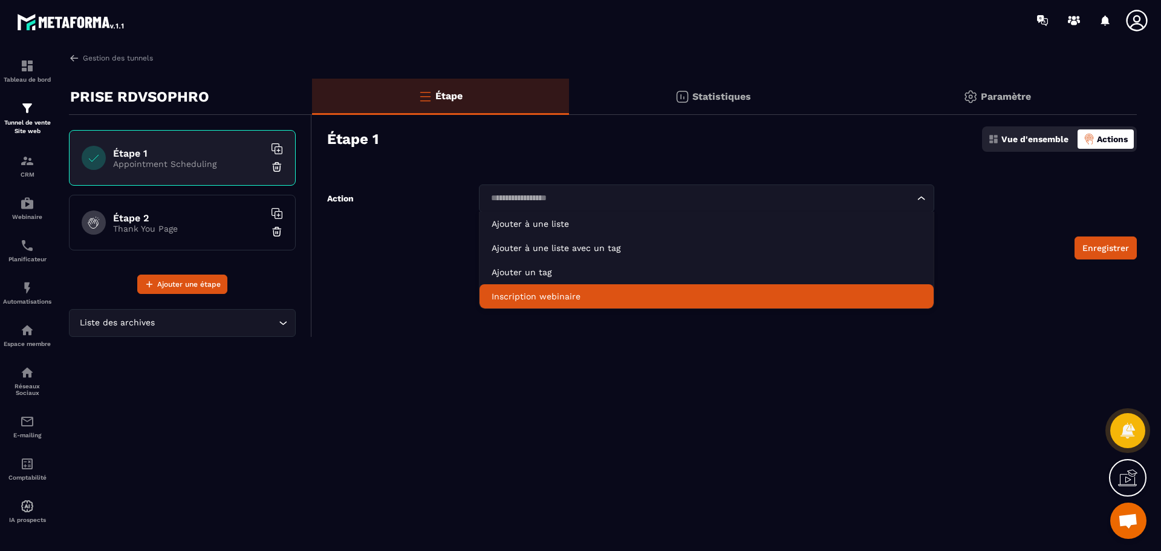
click at [1127, 473] on icon at bounding box center [1127, 477] width 19 height 19
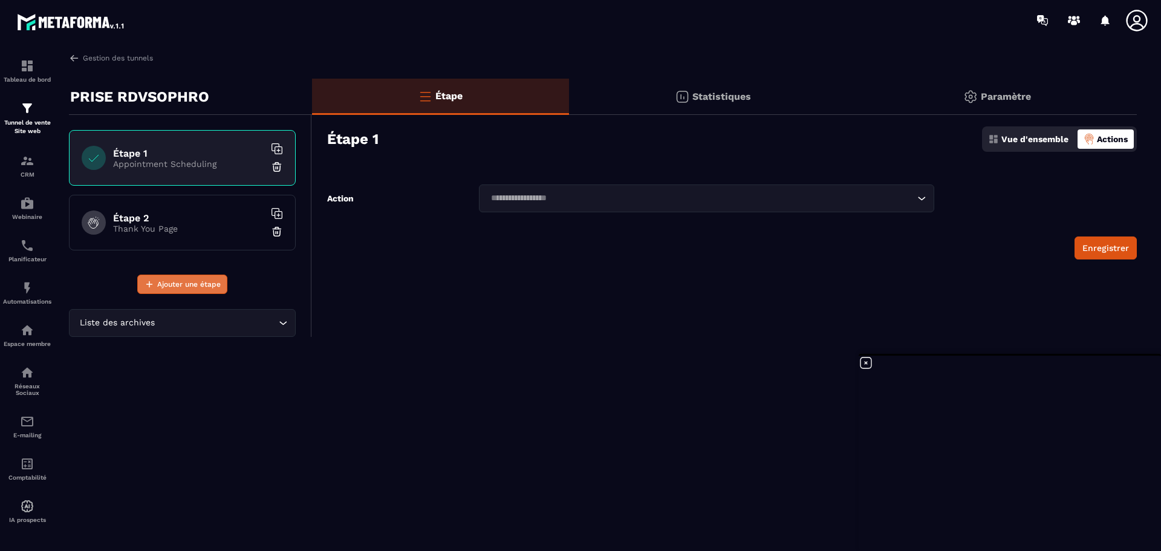
click at [183, 289] on span "Ajouter une étape" at bounding box center [188, 284] width 63 height 12
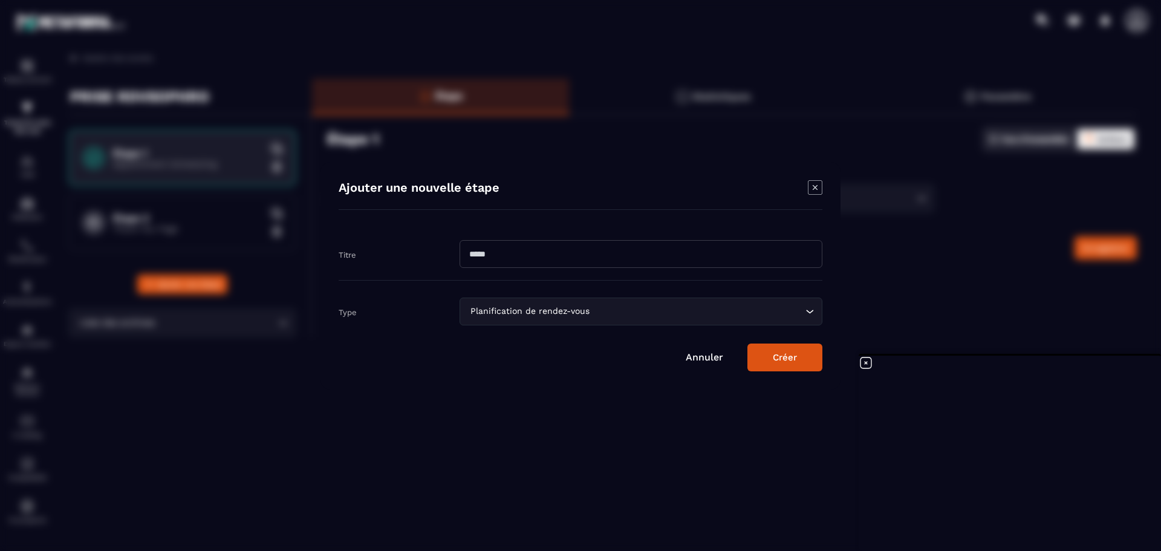
click at [587, 242] on input "Modal window" at bounding box center [640, 254] width 363 height 28
click at [570, 317] on div "Planification de rendez-vous" at bounding box center [634, 311] width 337 height 13
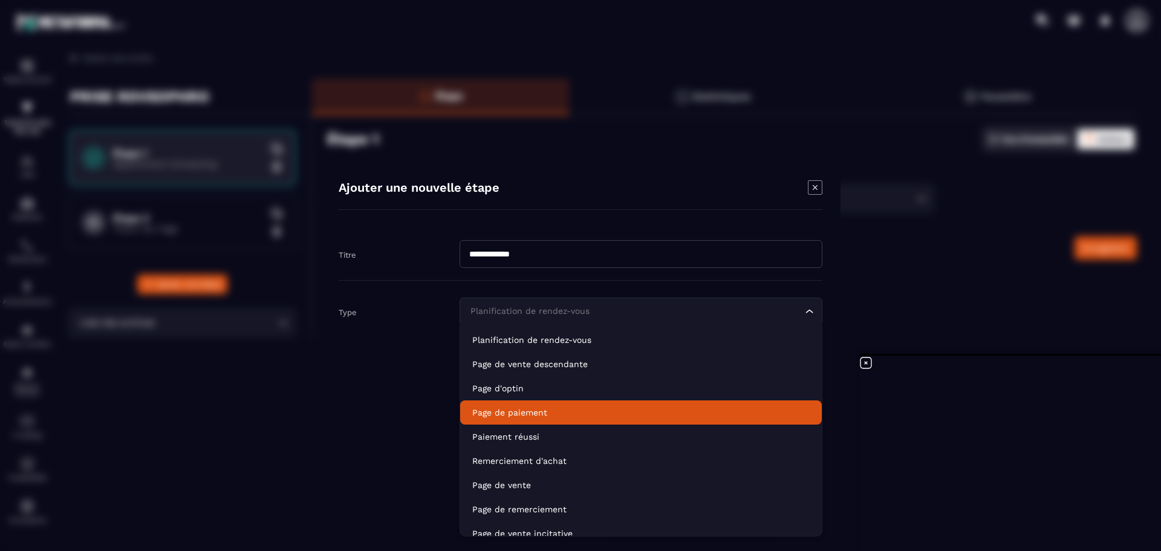
click at [506, 411] on p "Page de paiement" at bounding box center [640, 412] width 337 height 12
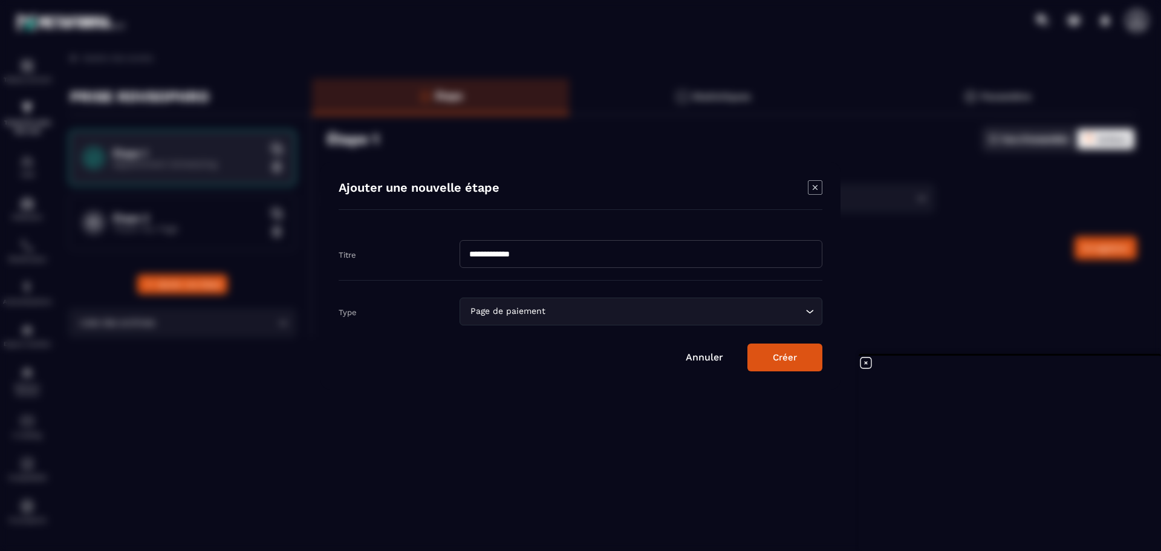
drag, startPoint x: 539, startPoint y: 256, endPoint x: 443, endPoint y: 255, distance: 96.1
click at [443, 255] on div "**********" at bounding box center [581, 254] width 484 height 53
type input "**********"
click at [800, 358] on button "Créer" at bounding box center [784, 357] width 75 height 28
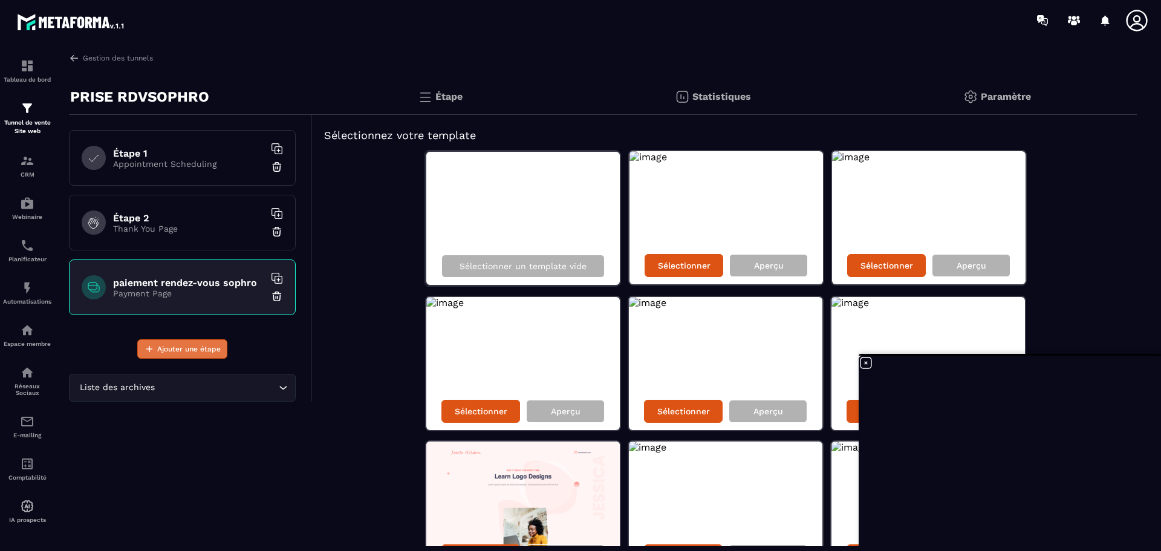
click at [178, 346] on span "Ajouter une étape" at bounding box center [188, 349] width 63 height 12
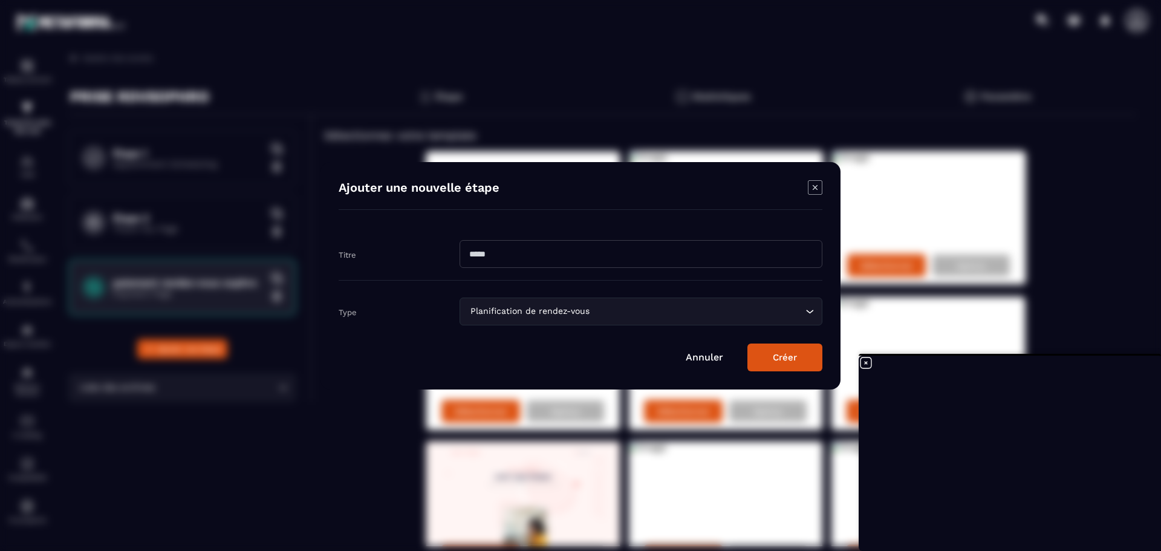
click at [797, 257] on input "Modal window" at bounding box center [640, 254] width 363 height 28
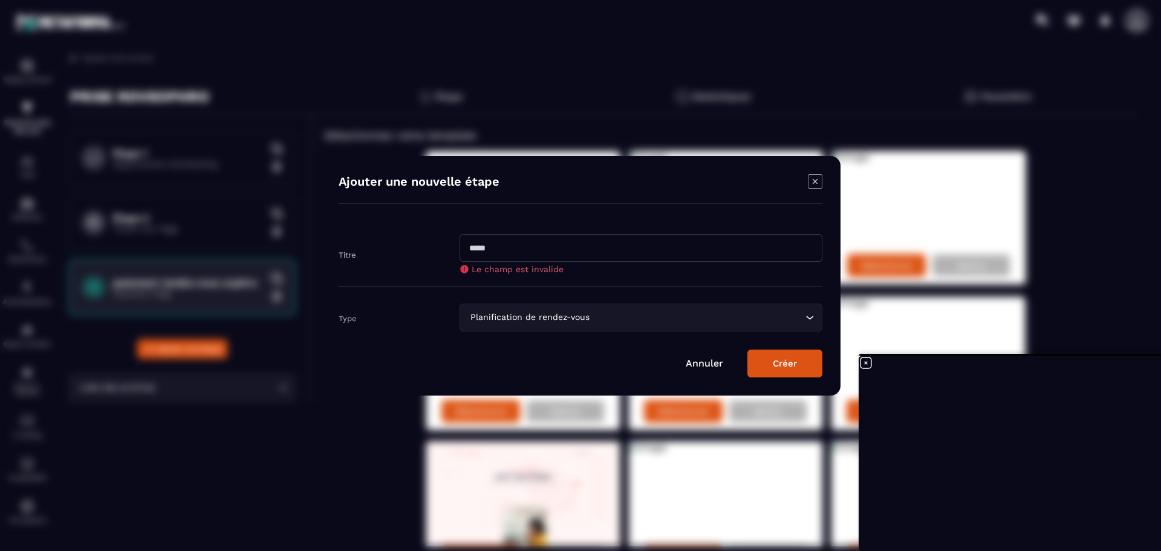
click at [421, 328] on form "Titre Le champ est invalide Type Planification de rendez-vous Loading... Annule…" at bounding box center [581, 299] width 484 height 155
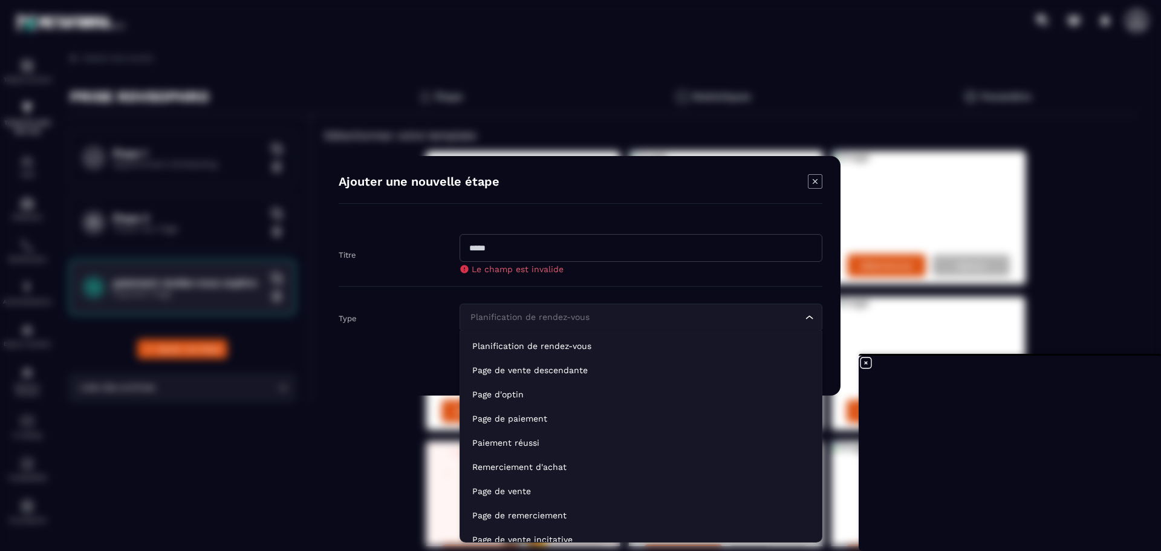
click at [810, 320] on icon "Search for option" at bounding box center [809, 317] width 12 height 12
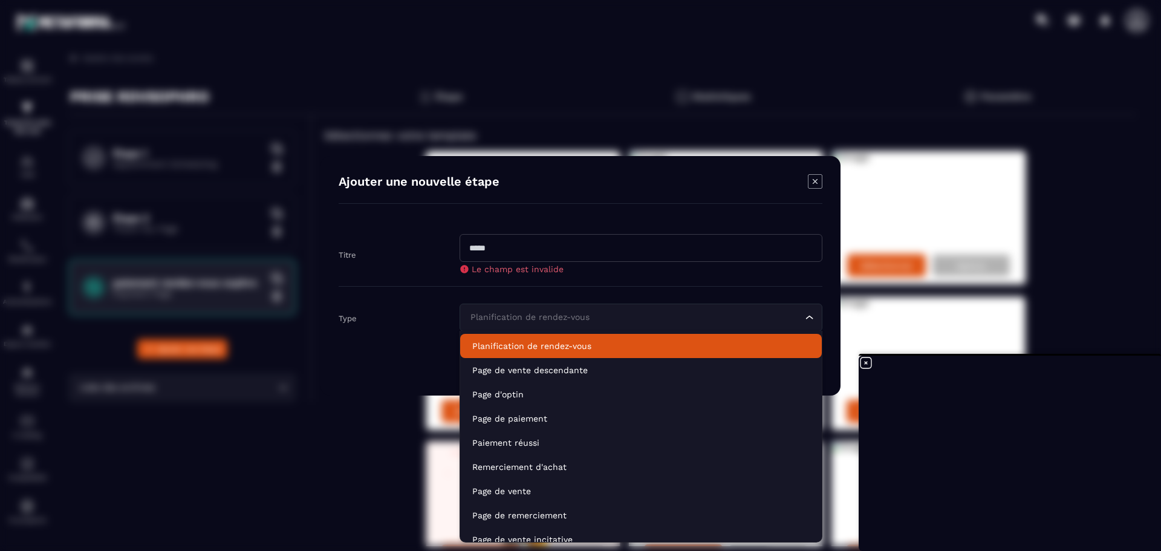
click at [529, 355] on li "Planification de rendez-vous" at bounding box center [641, 346] width 362 height 24
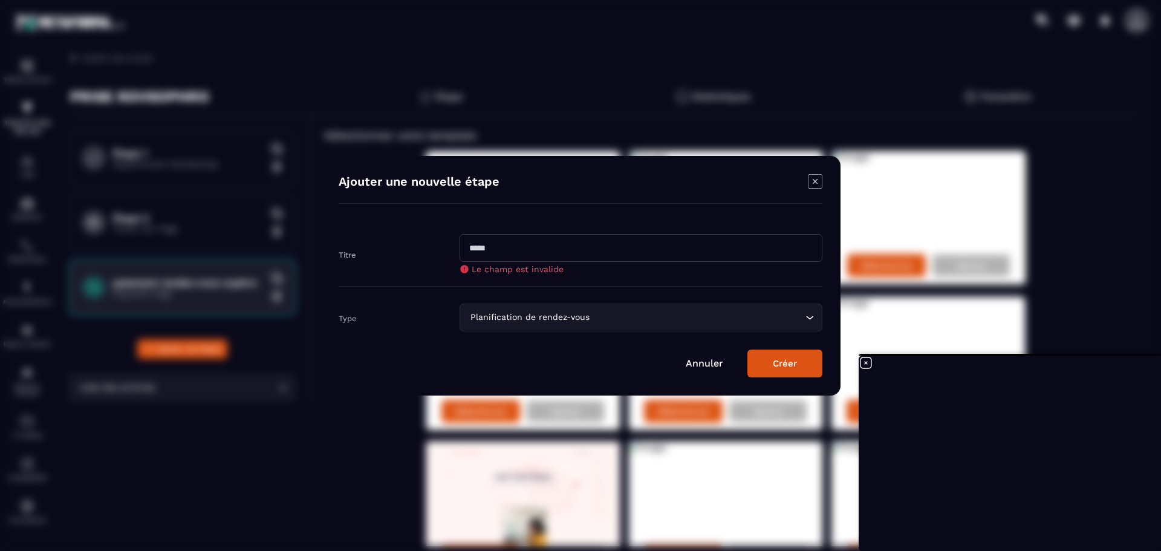
click at [575, 320] on div "Planification de rendez-vous" at bounding box center [634, 317] width 337 height 13
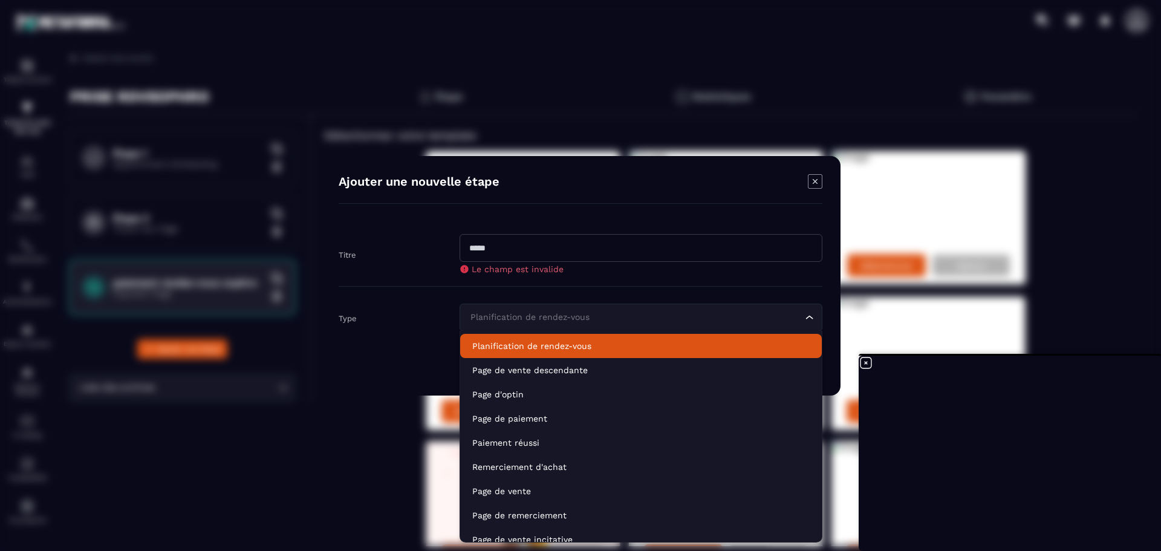
click at [566, 346] on p "Planification de rendez-vous" at bounding box center [640, 346] width 337 height 12
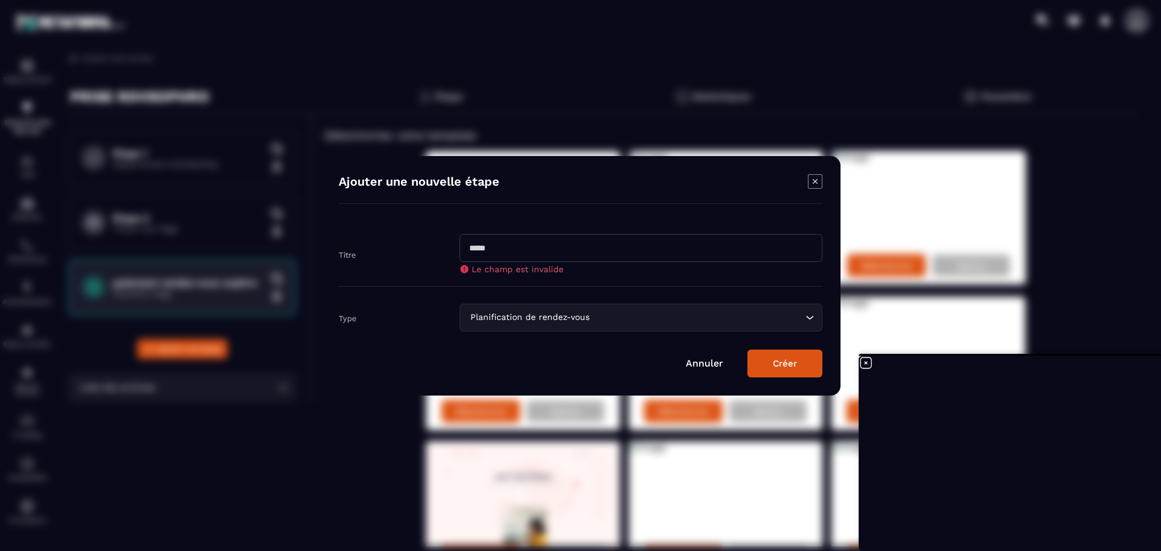
click at [526, 250] on input "Modal window" at bounding box center [640, 248] width 363 height 28
type input "**********"
click at [810, 368] on button "Créer" at bounding box center [784, 363] width 75 height 28
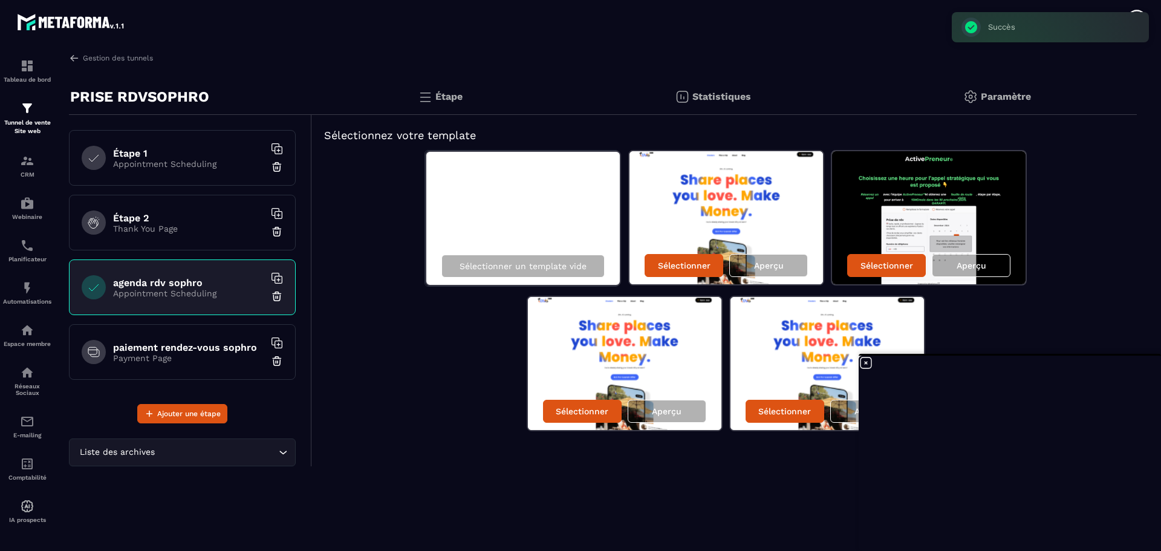
click at [170, 231] on p "Thank You Page" at bounding box center [188, 229] width 151 height 10
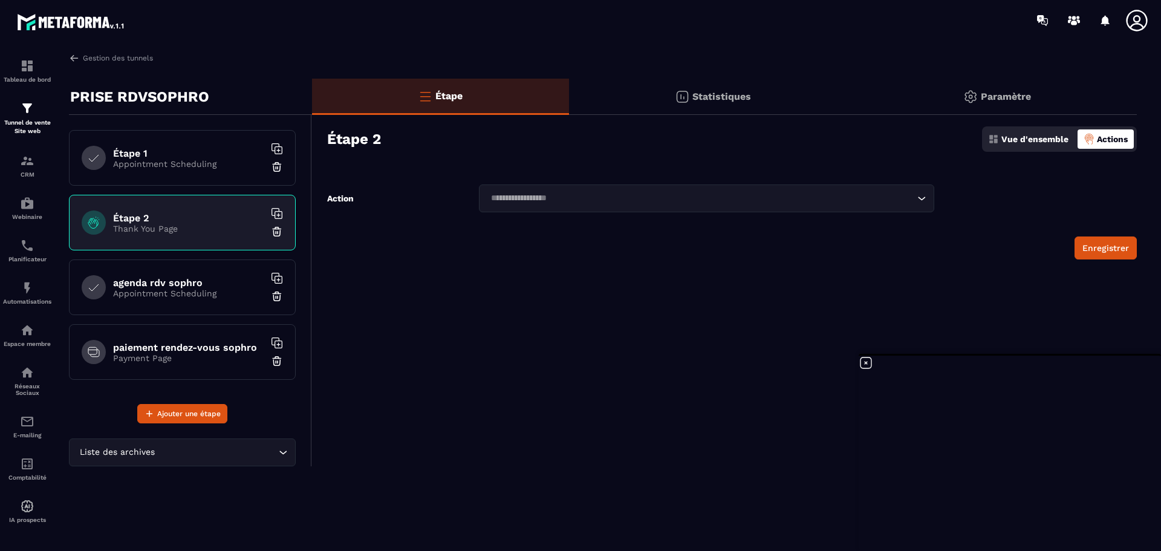
click at [192, 291] on p "Appointment Scheduling" at bounding box center [188, 293] width 151 height 10
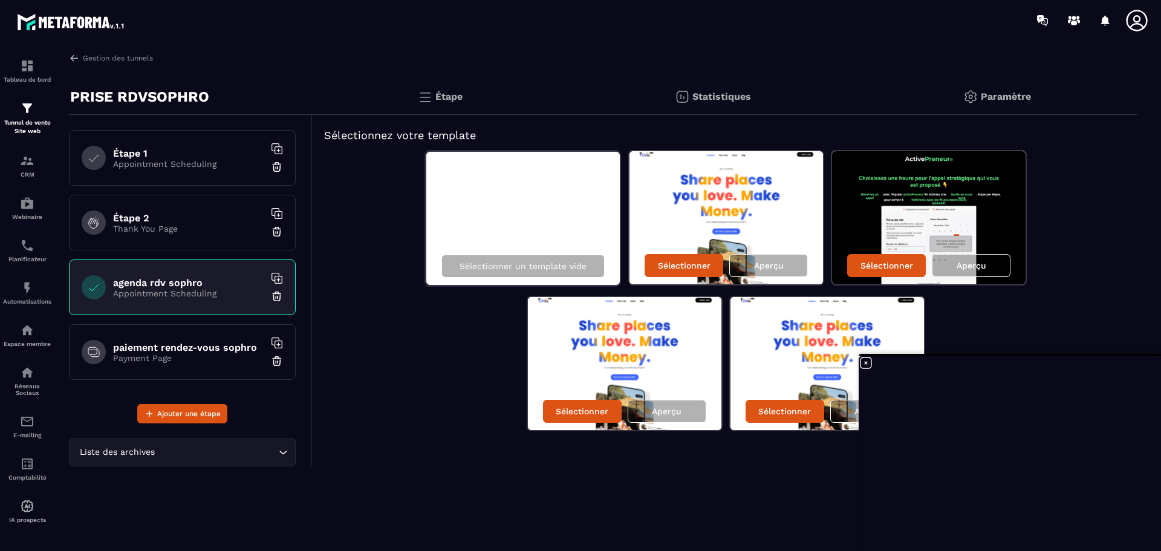
click at [116, 296] on p "Appointment Scheduling" at bounding box center [188, 293] width 151 height 10
click at [280, 456] on icon "Search for option" at bounding box center [283, 452] width 12 height 12
click at [150, 359] on p "Payment Page" at bounding box center [188, 358] width 151 height 10
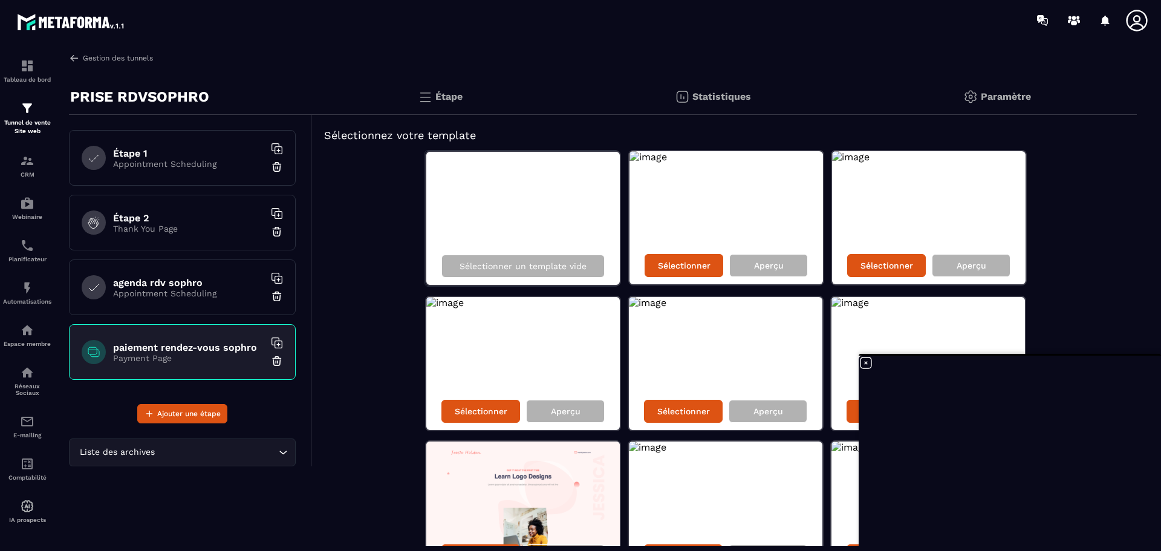
click at [69, 57] on img at bounding box center [74, 58] width 11 height 11
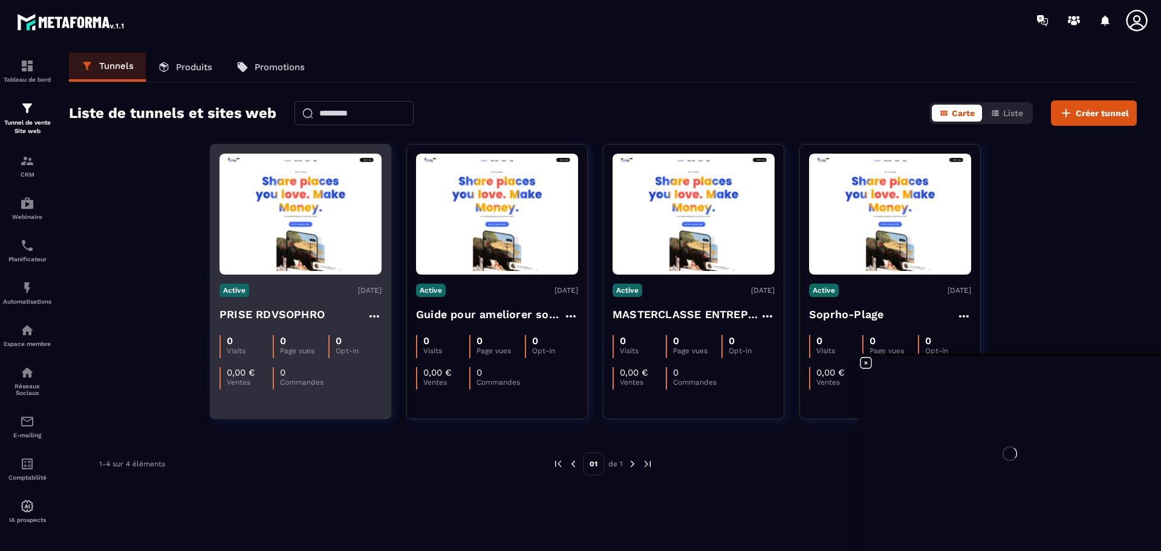
click at [315, 386] on div "0 Commandes" at bounding box center [299, 378] width 53 height 22
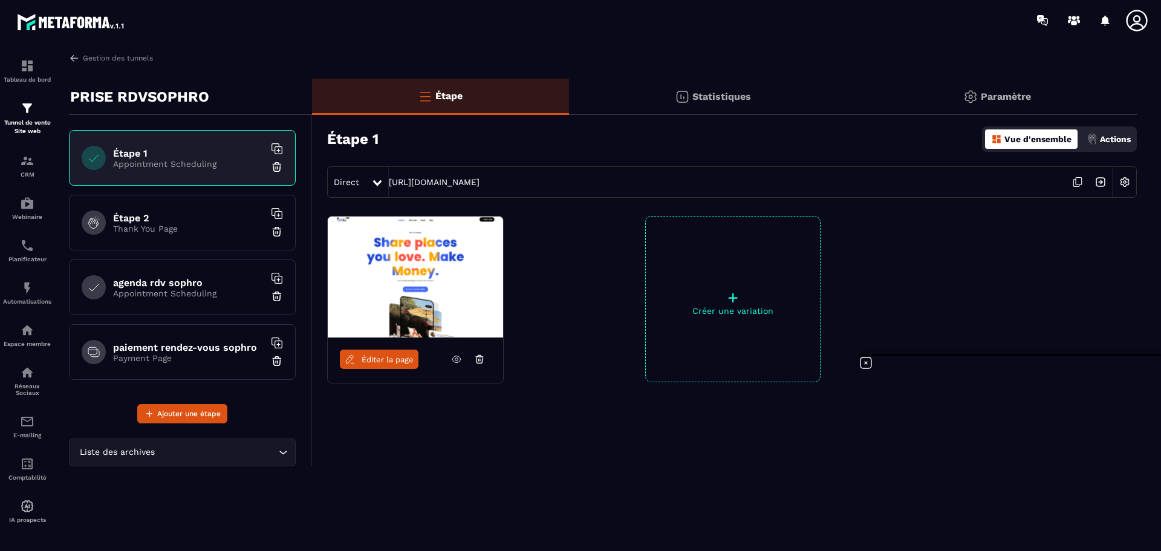
click at [170, 349] on h6 "paiement rendez-vous sophro" at bounding box center [188, 347] width 151 height 11
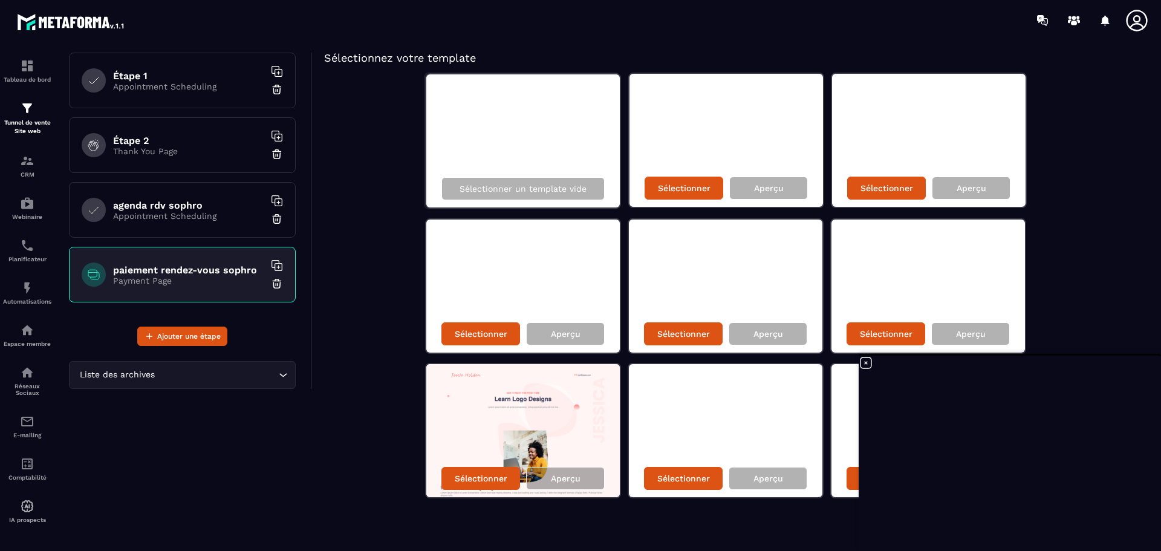
scroll to position [78, 0]
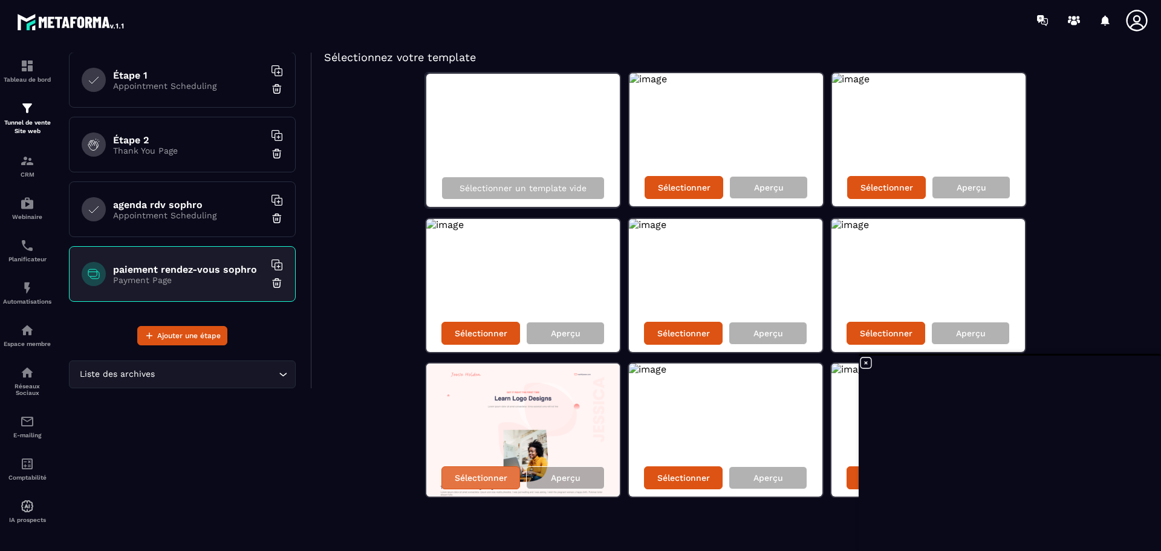
click at [481, 480] on p "Sélectionner" at bounding box center [481, 478] width 53 height 10
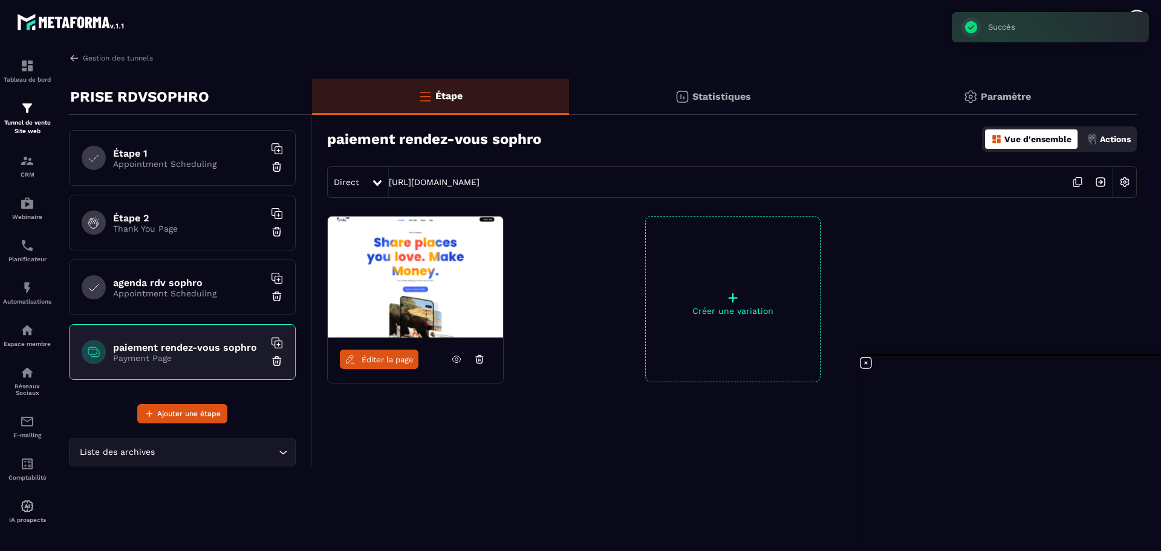
click at [218, 354] on p "Payment Page" at bounding box center [188, 358] width 151 height 10
click at [190, 357] on p "Payment Page" at bounding box center [188, 358] width 151 height 10
click at [365, 357] on span "Éditer la page" at bounding box center [388, 359] width 52 height 9
